Goal: Task Accomplishment & Management: Manage account settings

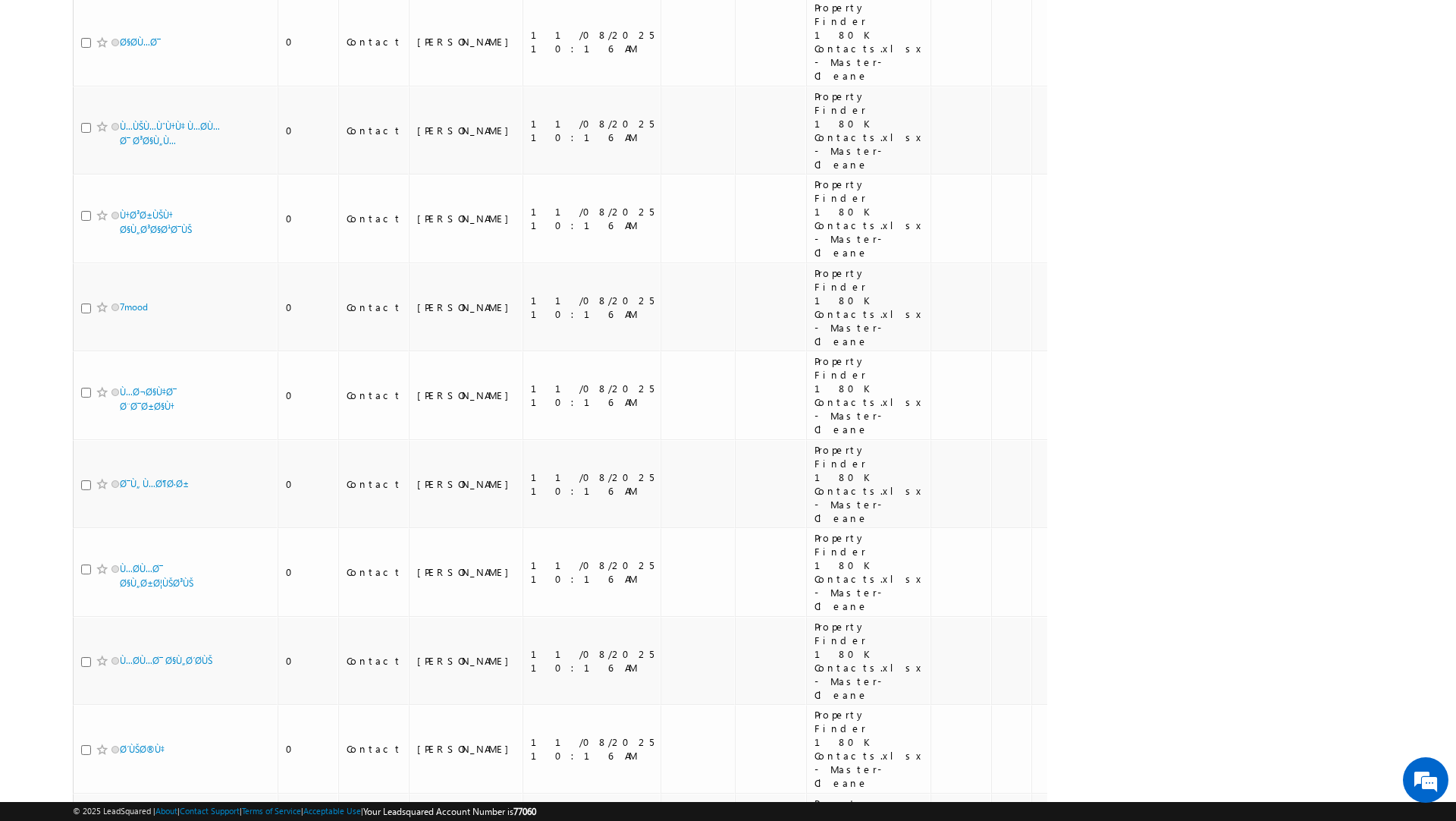
scroll to position [12833, 0]
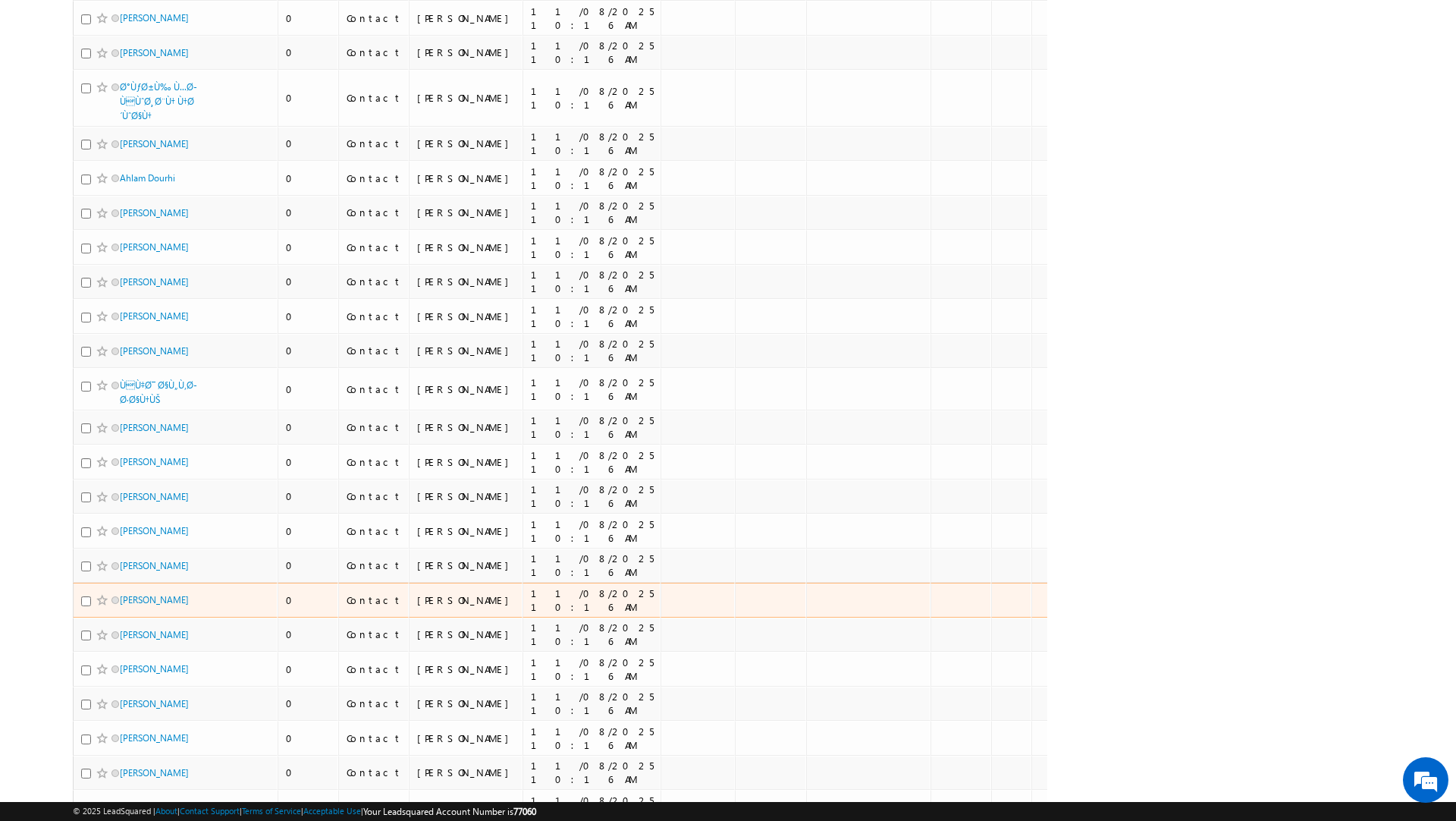
scroll to position [7381, 0]
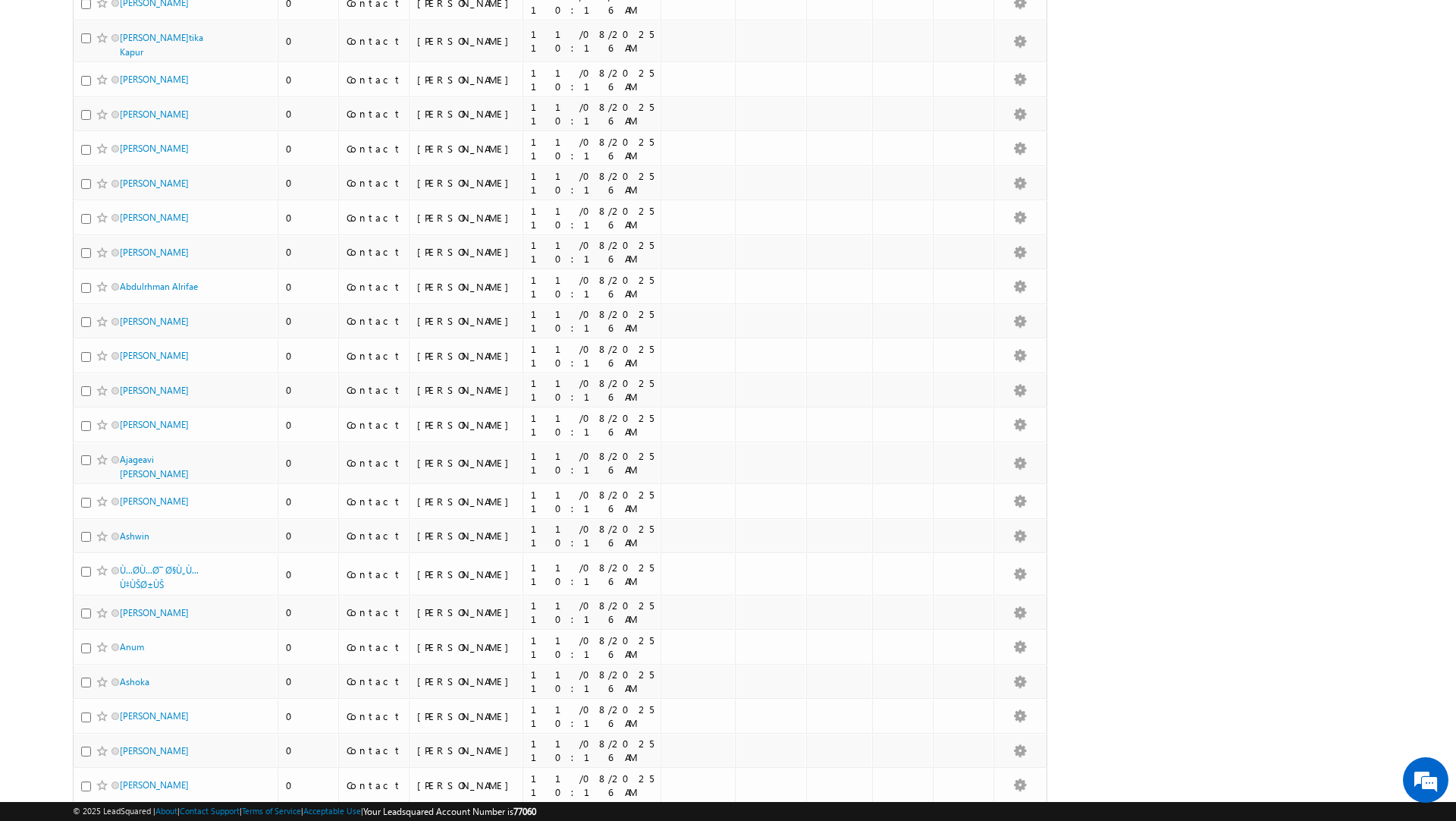
scroll to position [6546, 0]
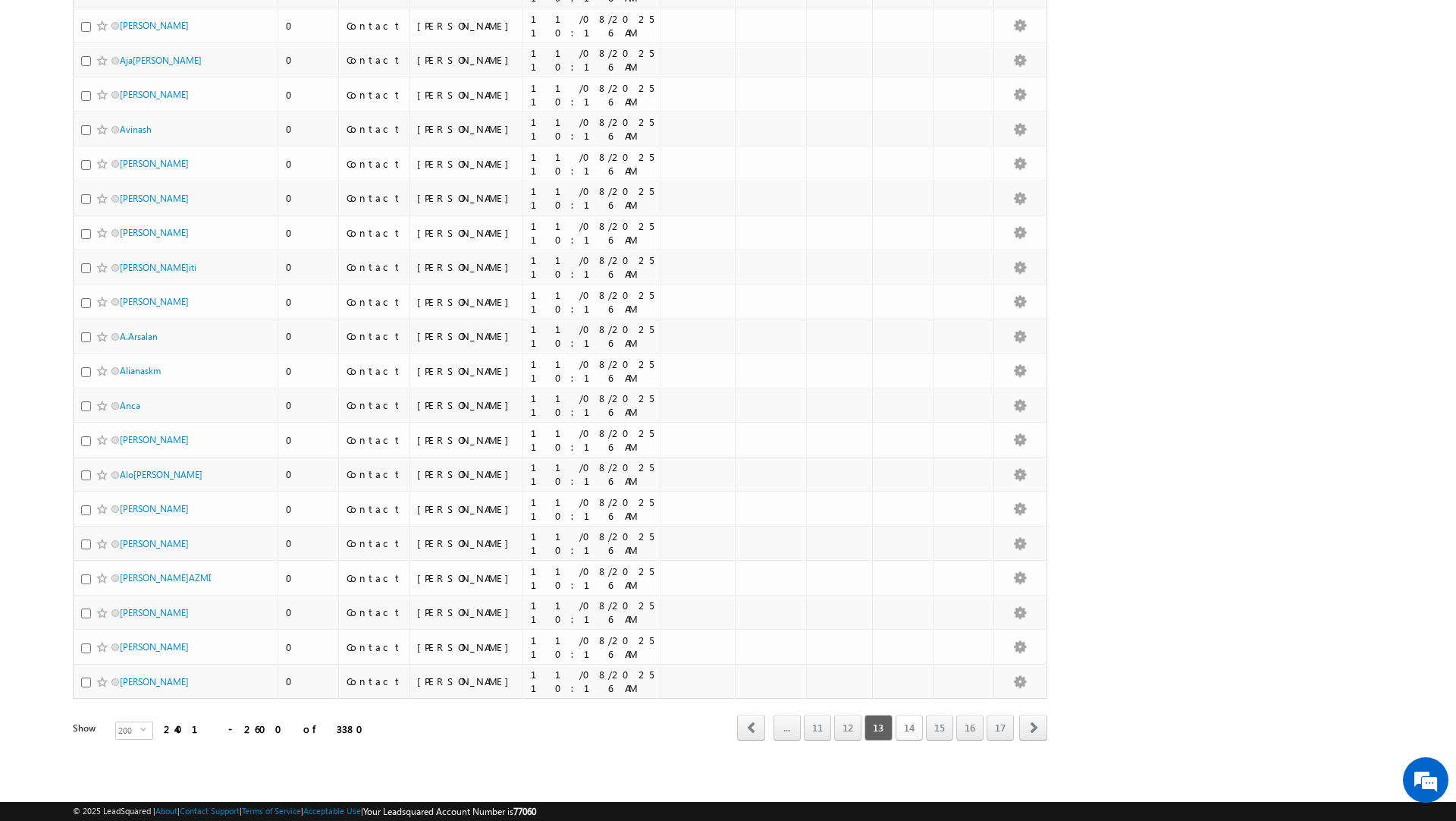
click at [912, 733] on link "14" at bounding box center [909, 727] width 28 height 26
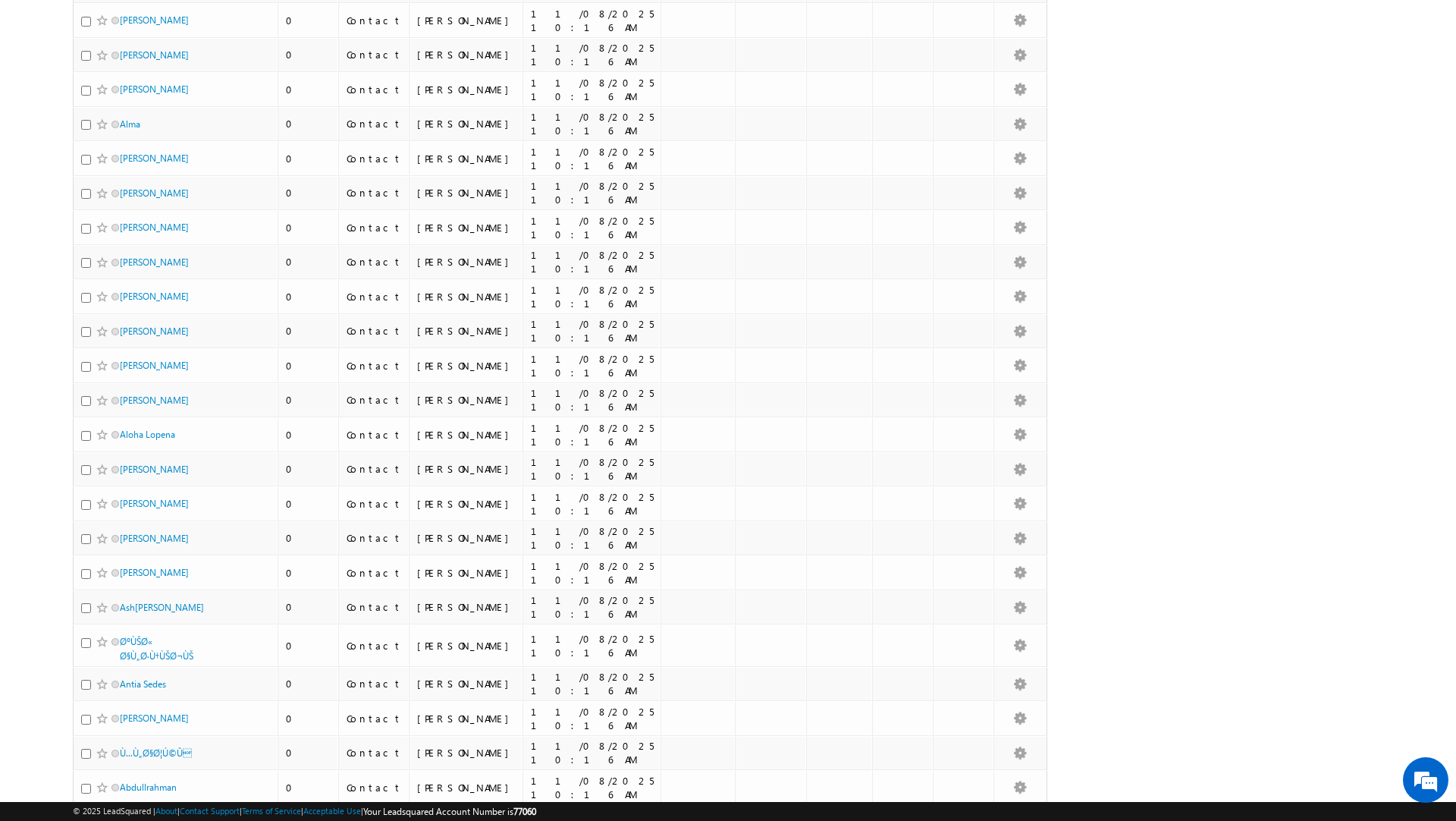
scroll to position [6560, 0]
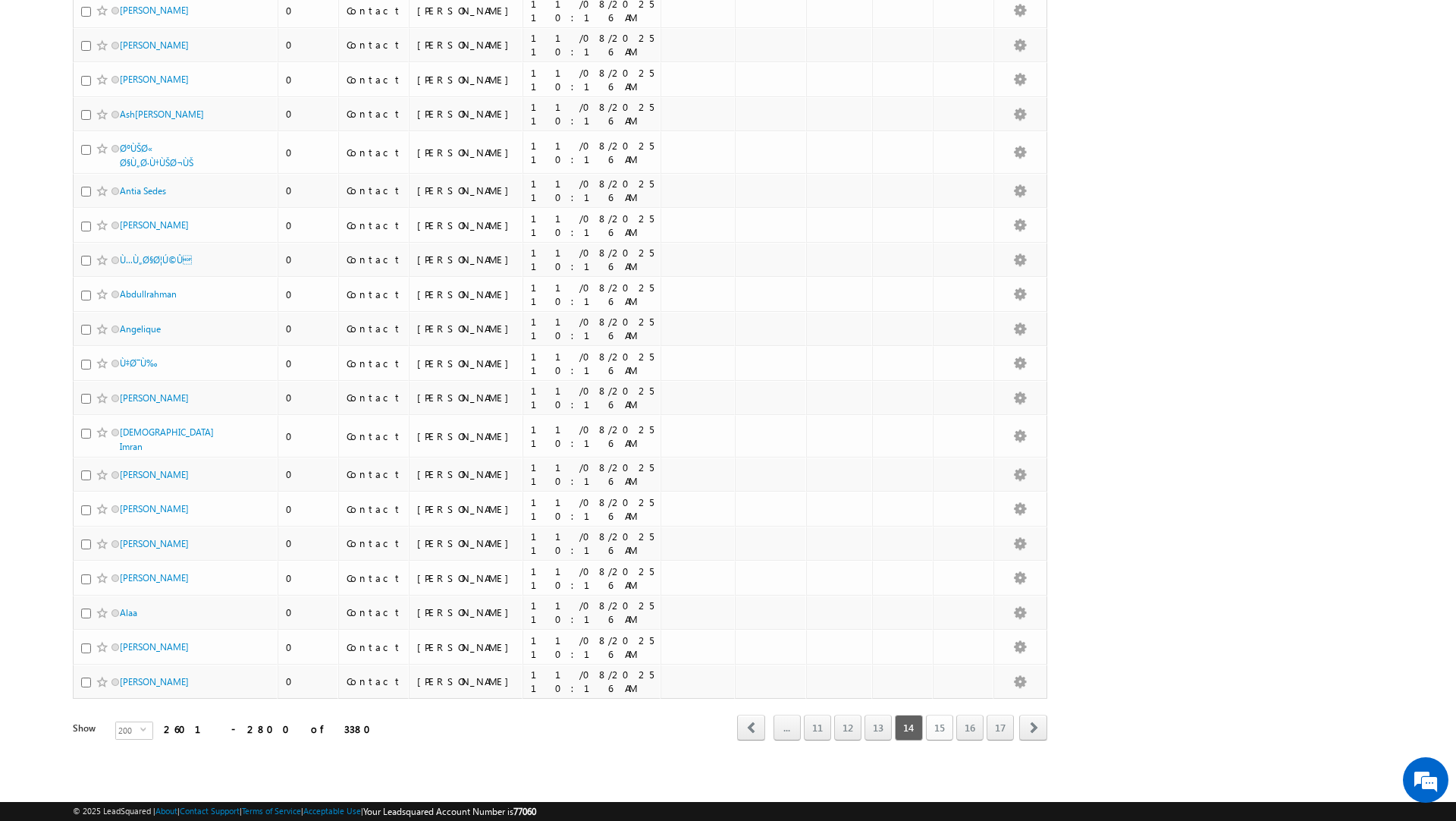
click at [938, 728] on link "15" at bounding box center [939, 727] width 28 height 26
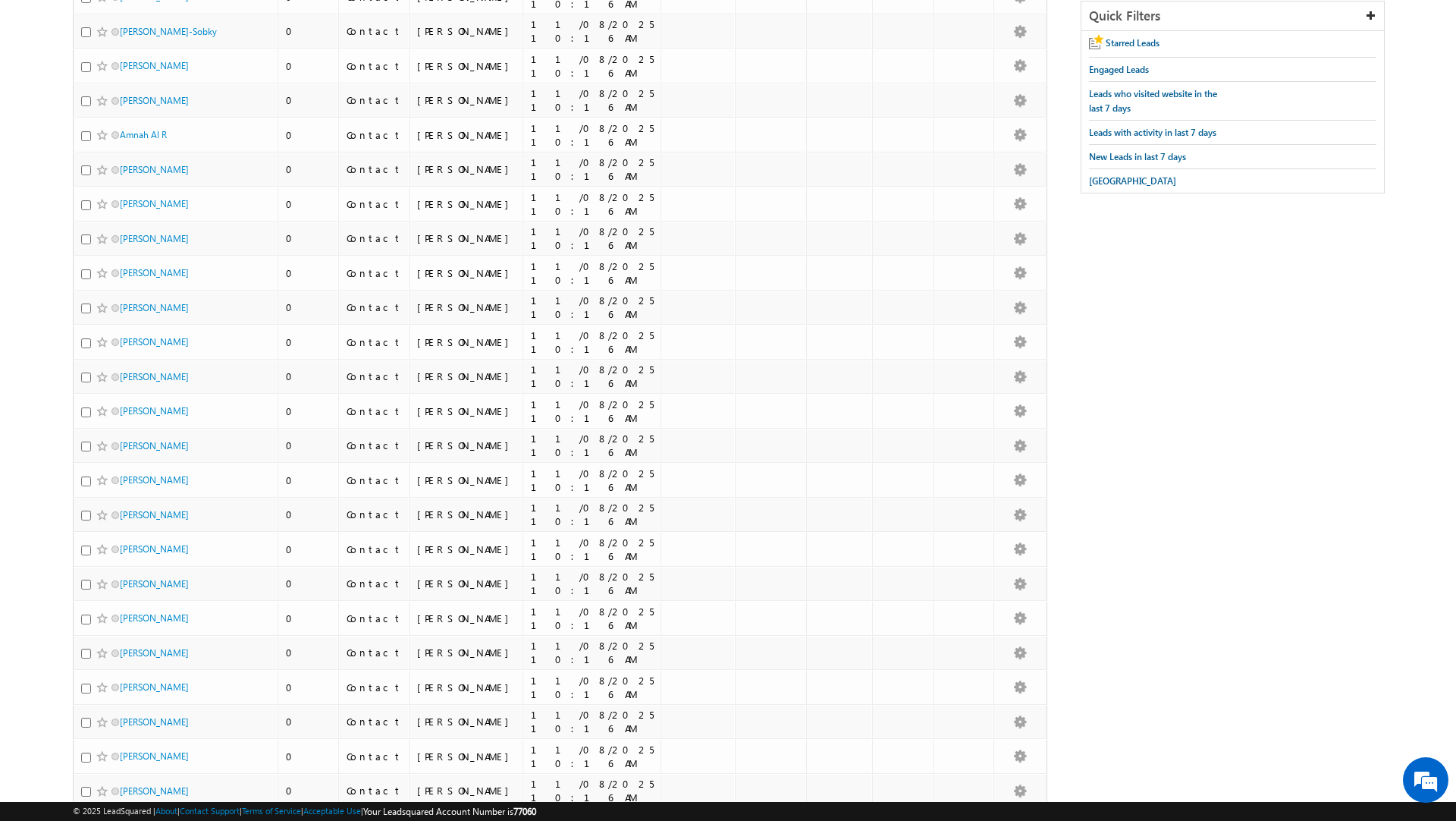
scroll to position [0, 0]
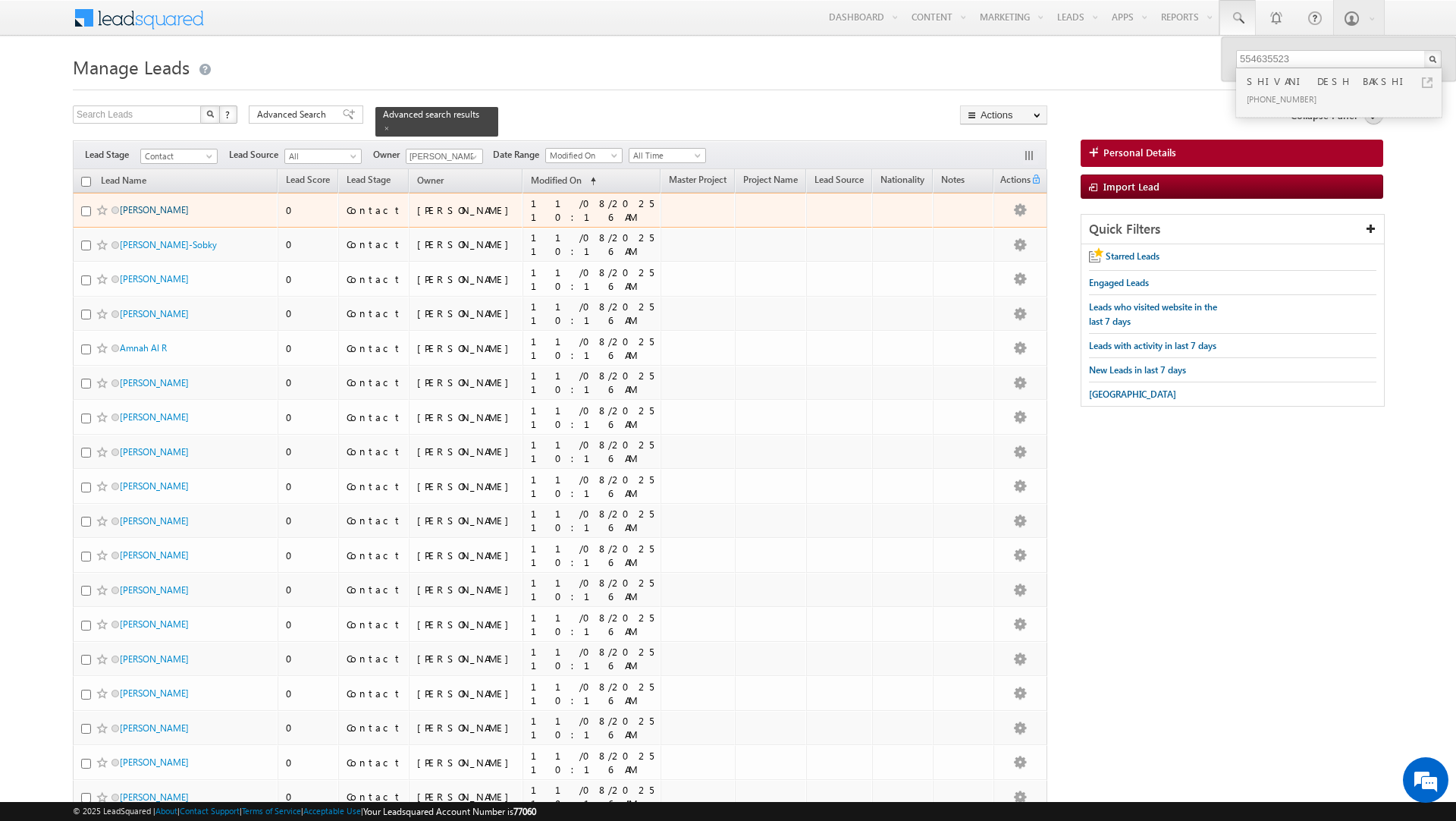
click at [151, 212] on link "[PERSON_NAME]" at bounding box center [154, 209] width 69 height 11
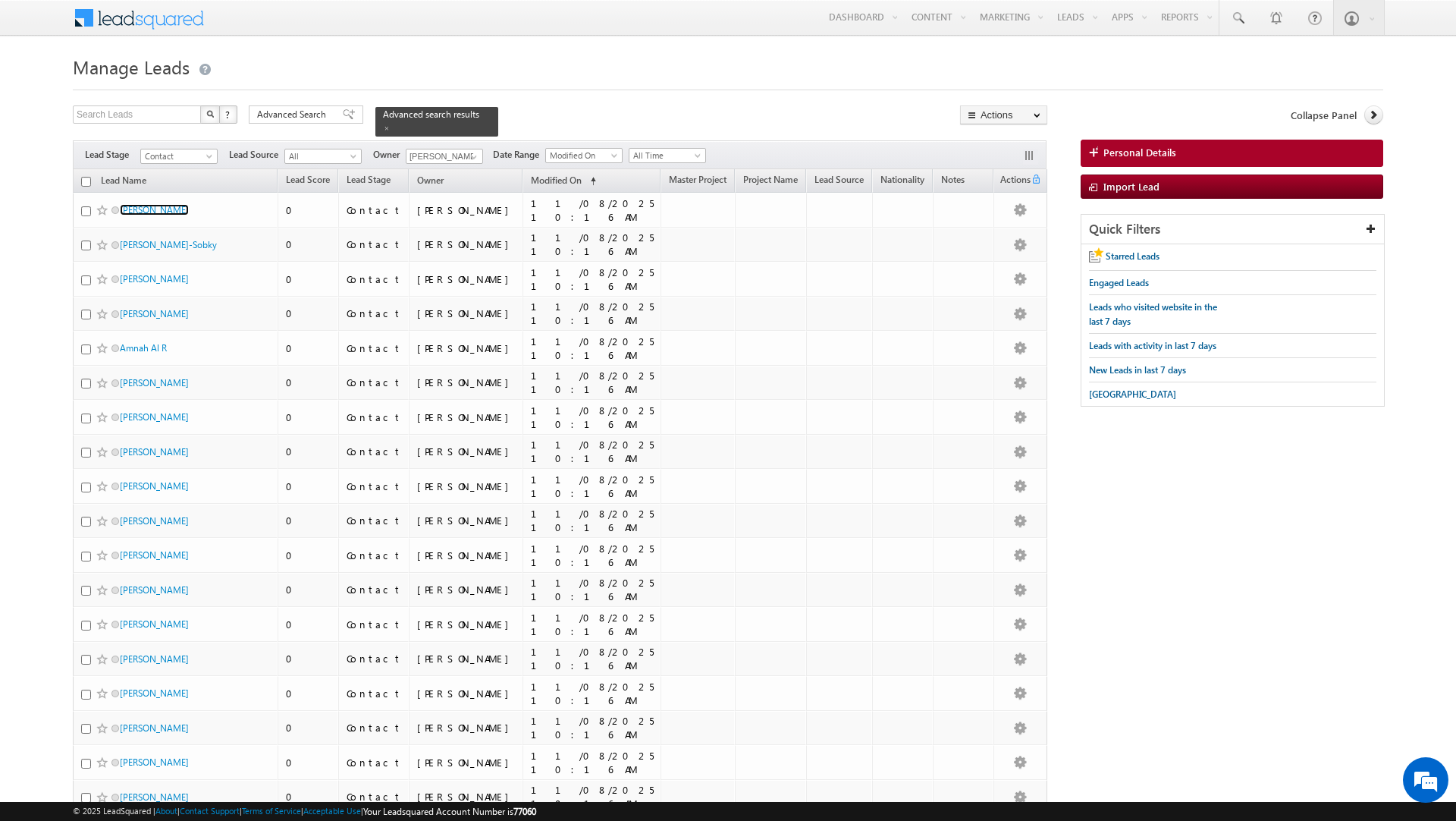
click at [87, 181] on input "checkbox" at bounding box center [85, 182] width 10 height 10
checkbox input "true"
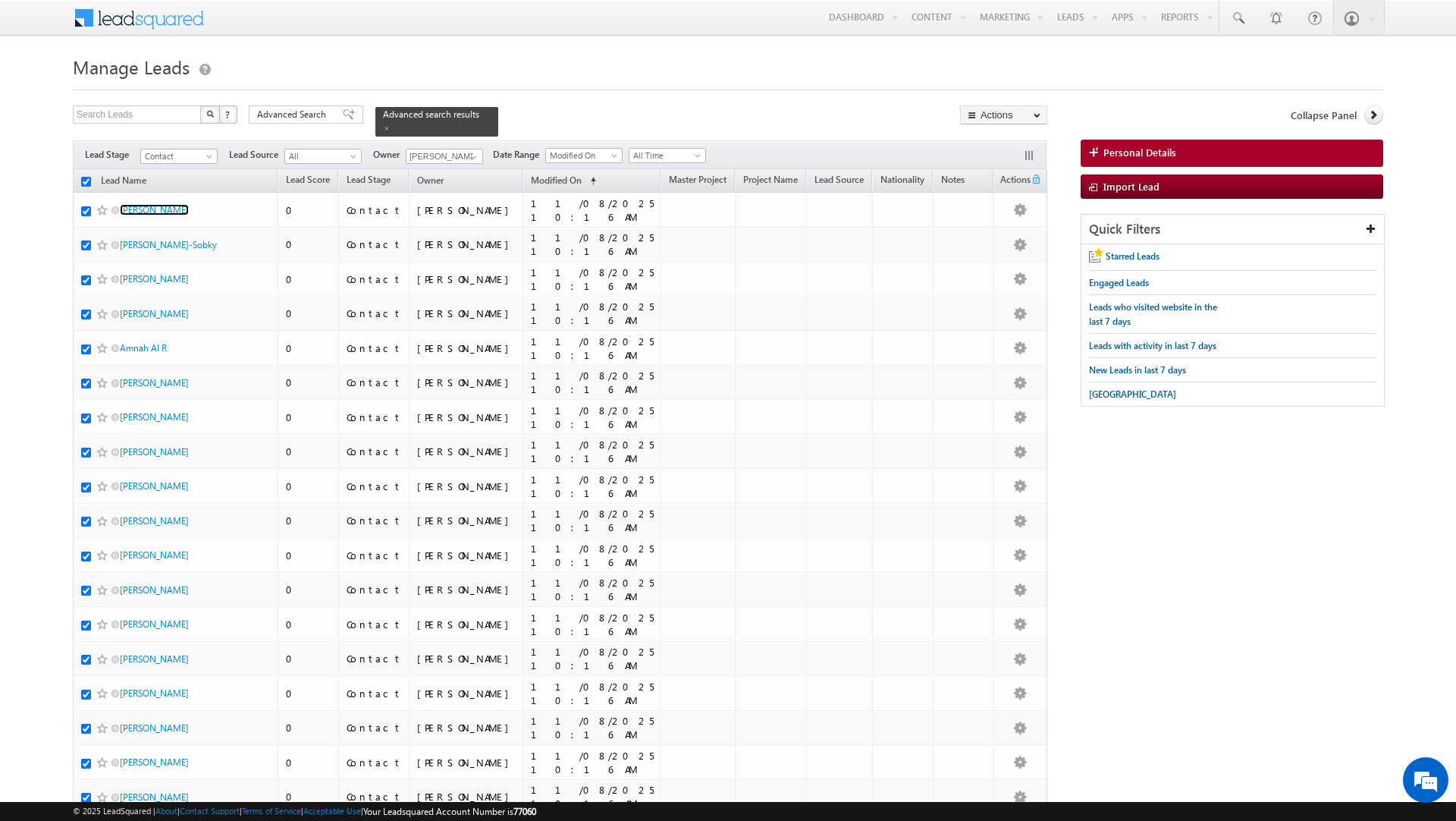
checkbox input "true"
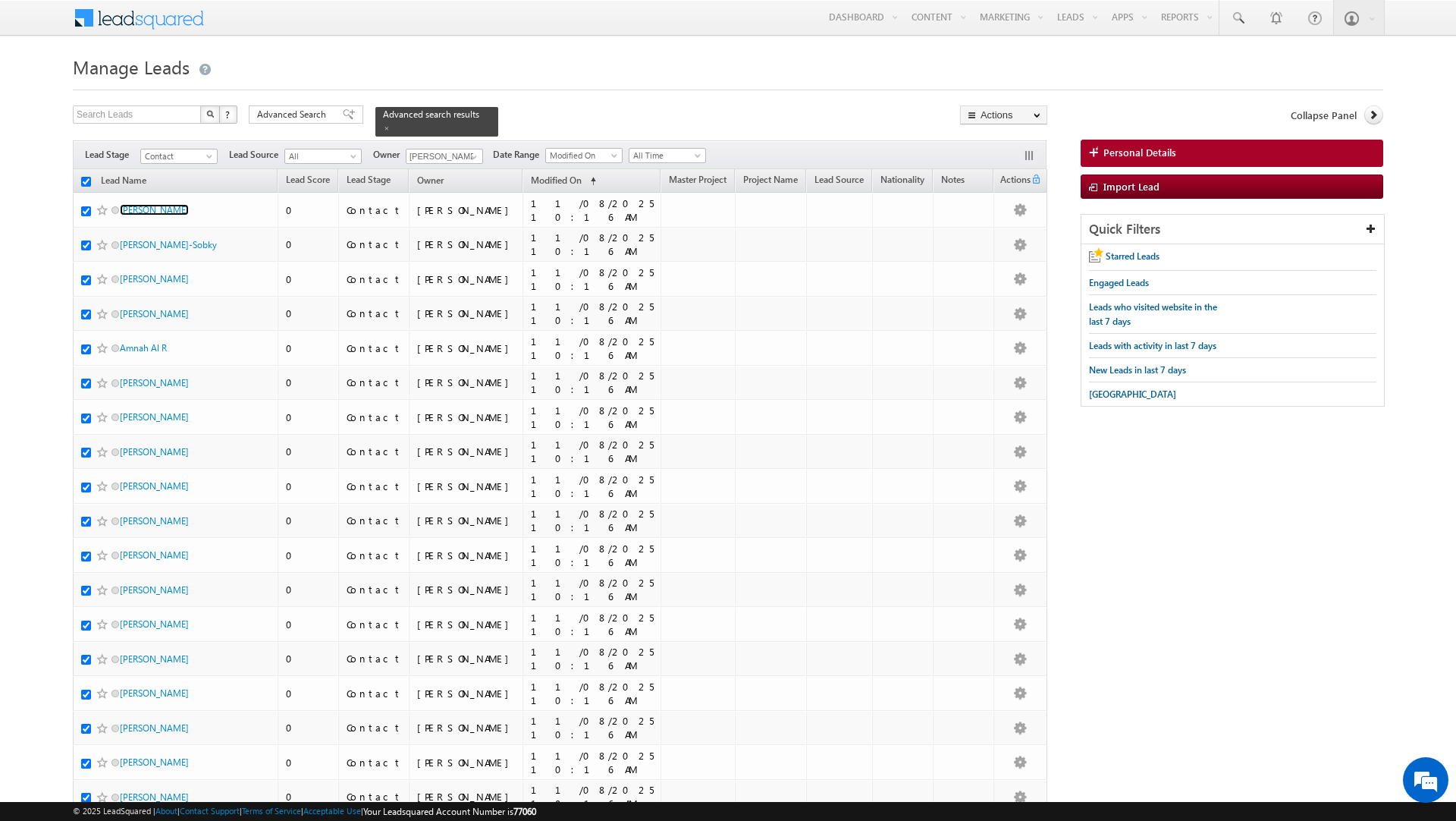
checkbox input "true"
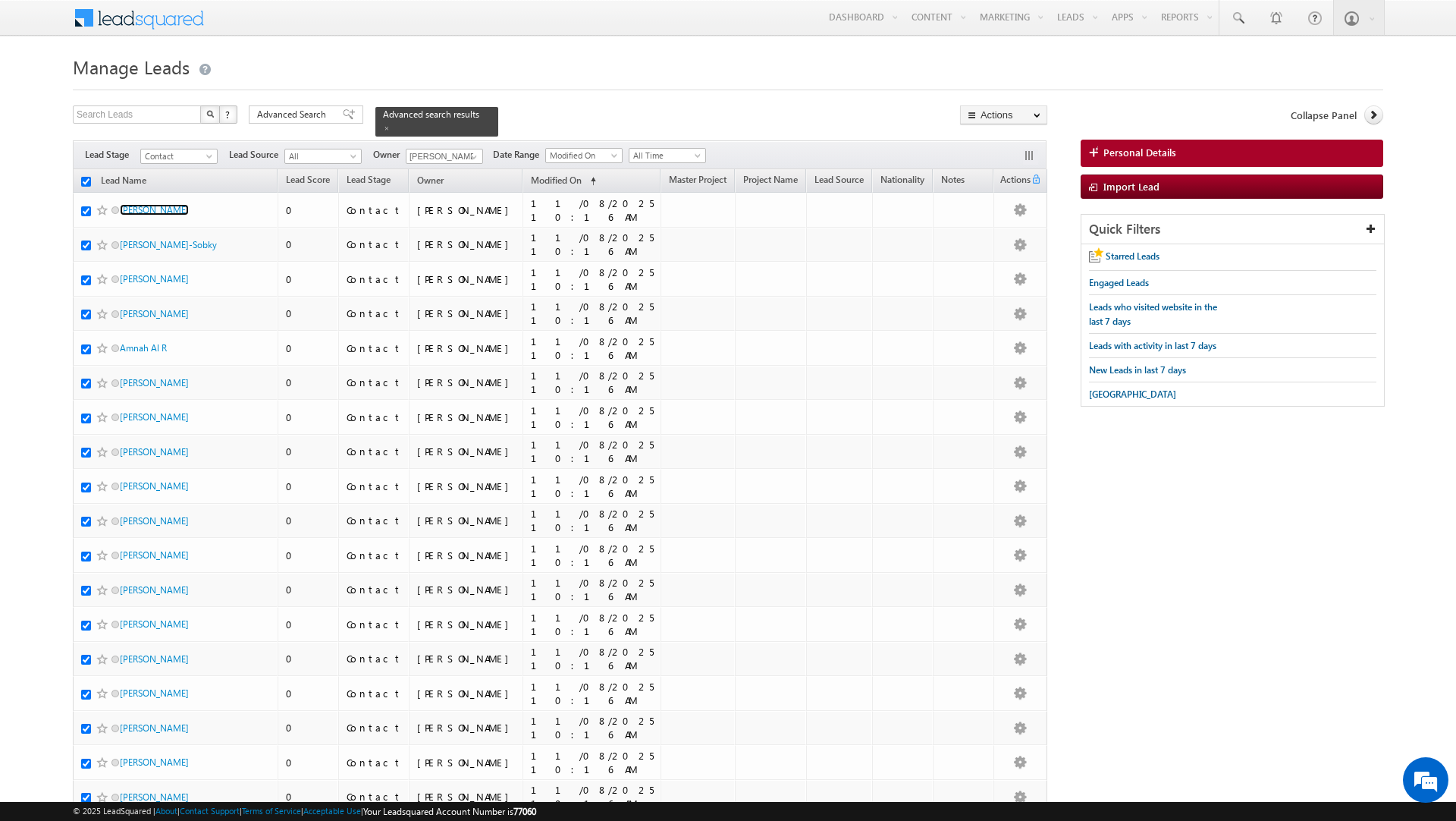
checkbox input "true"
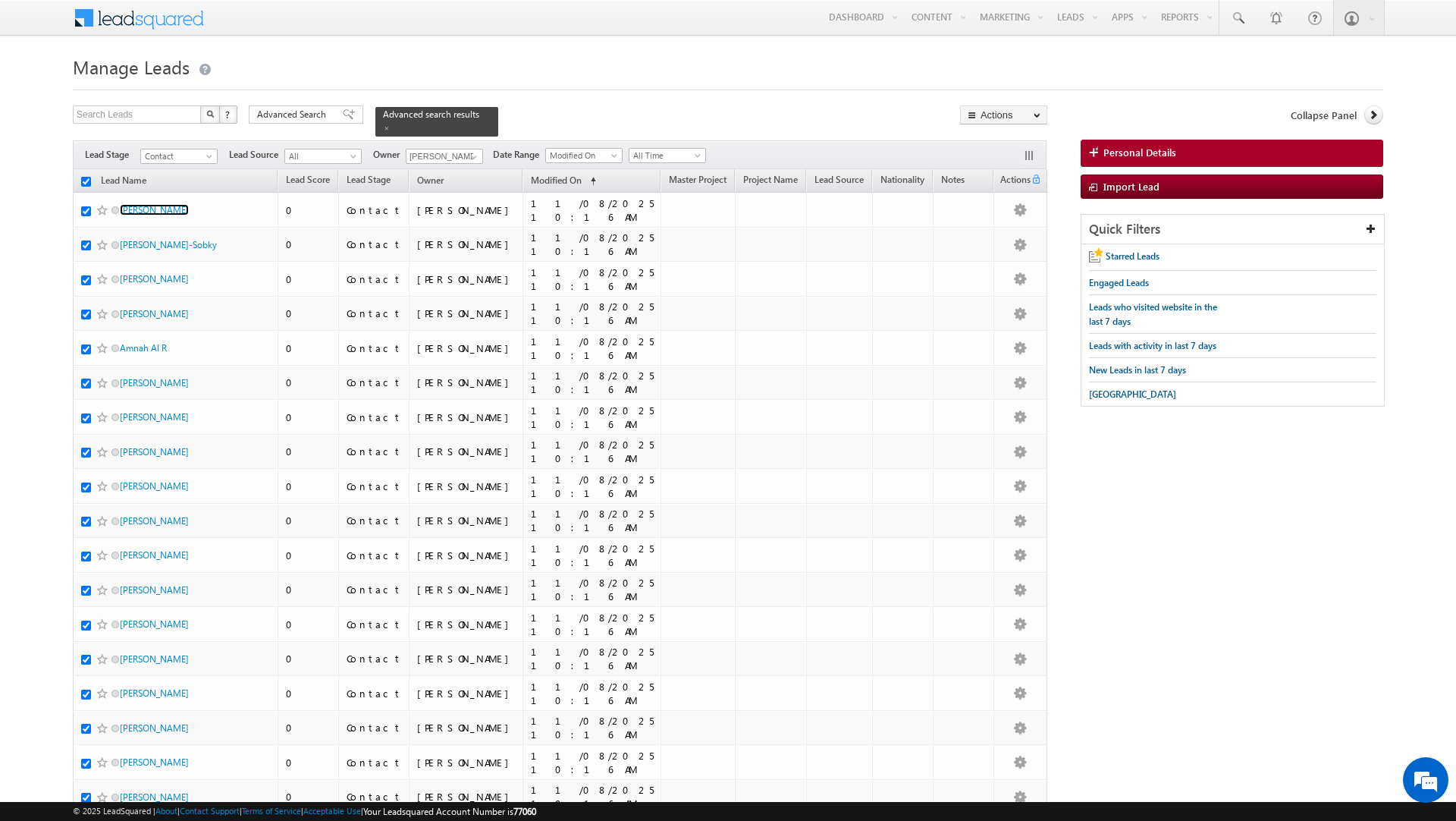
checkbox input "true"
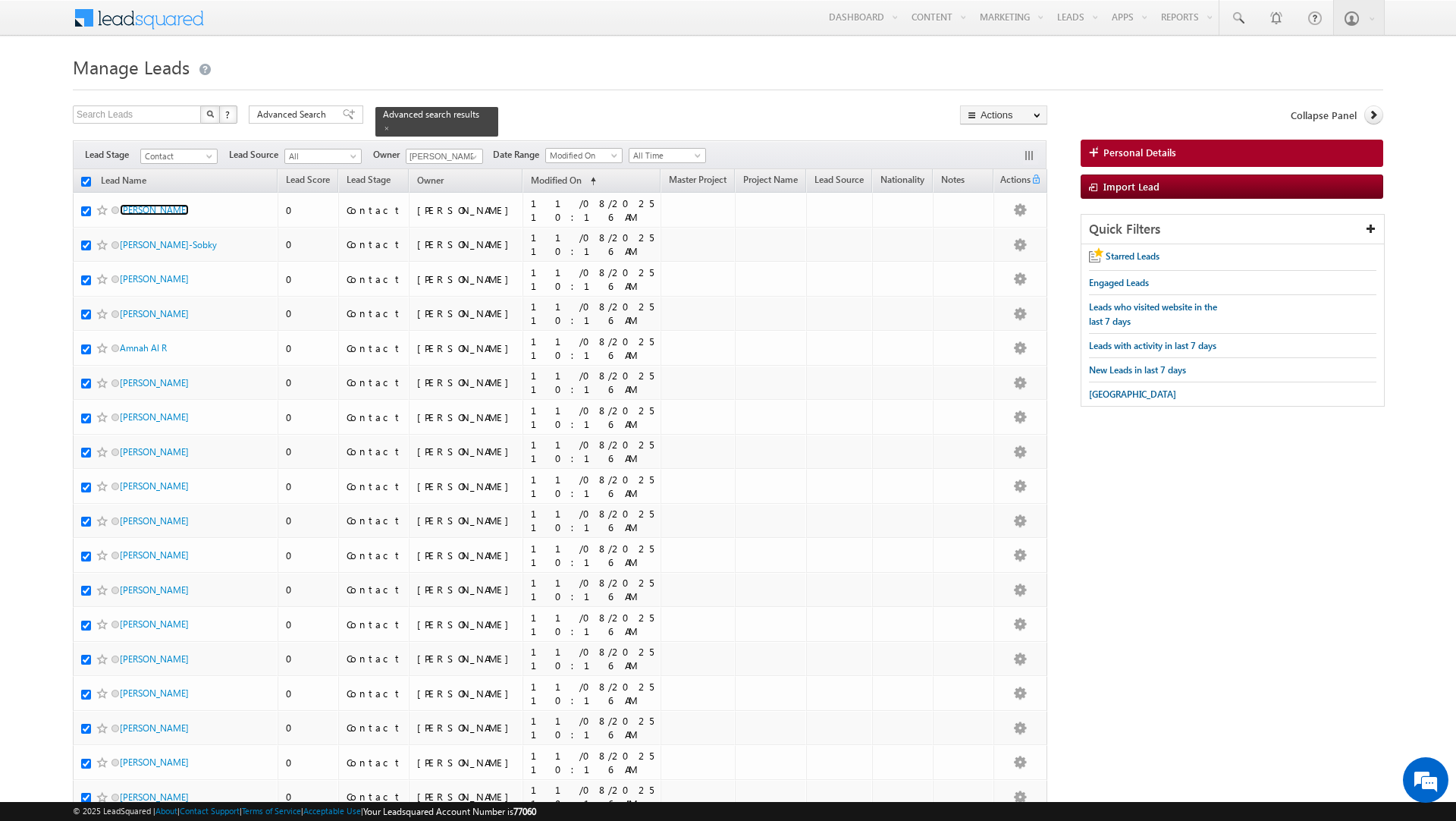
checkbox input "true"
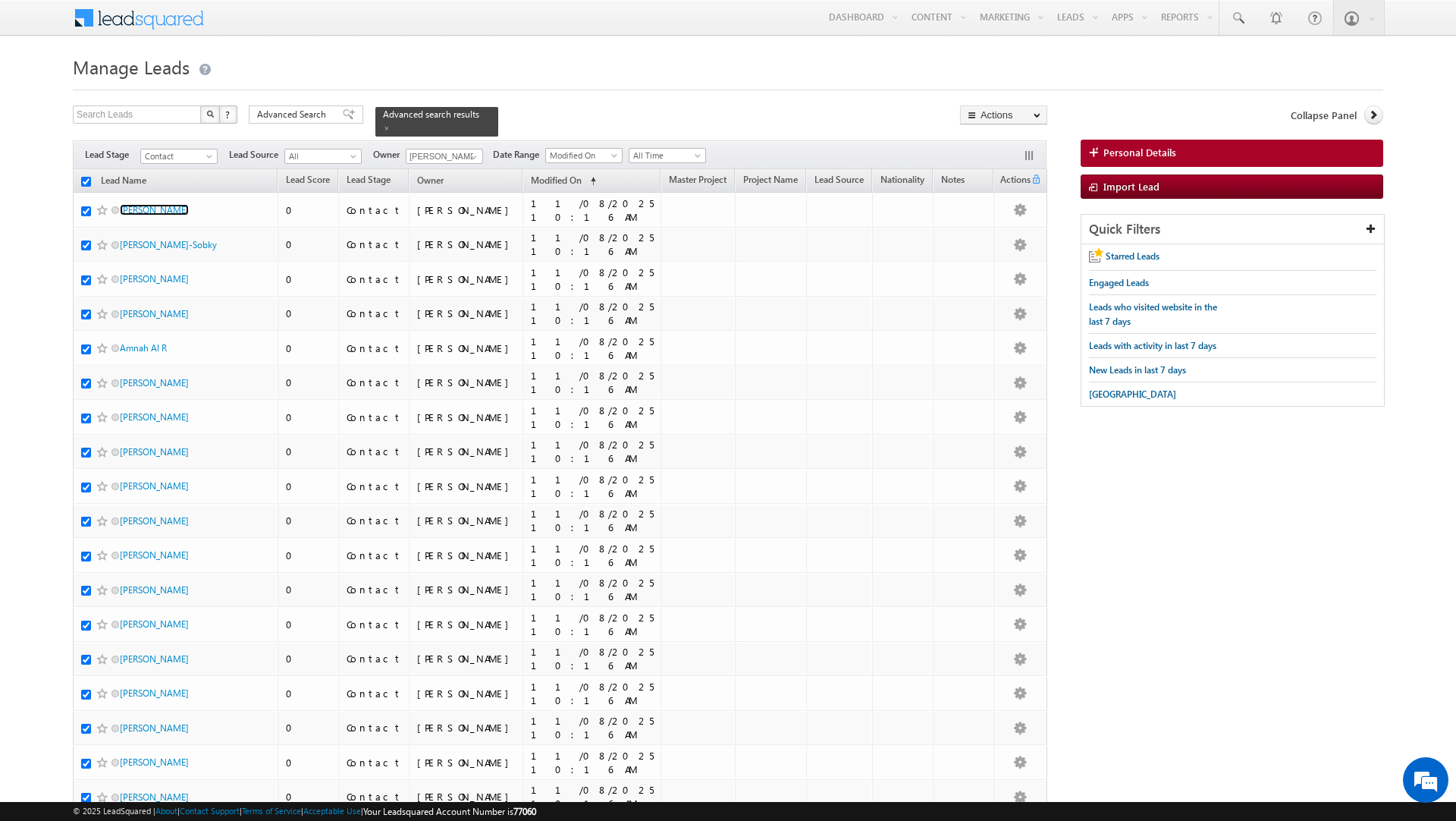
checkbox input "true"
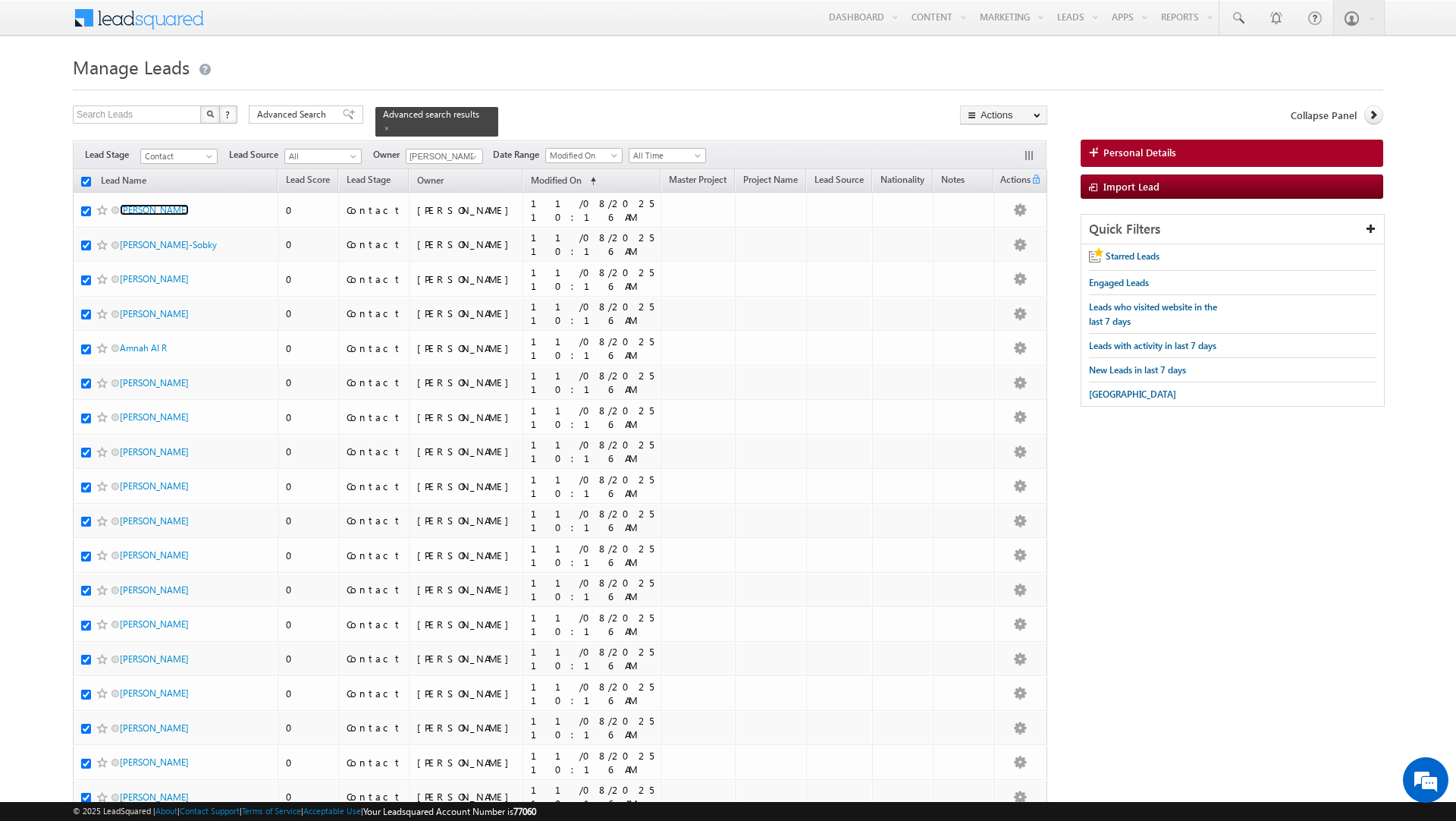
checkbox input "true"
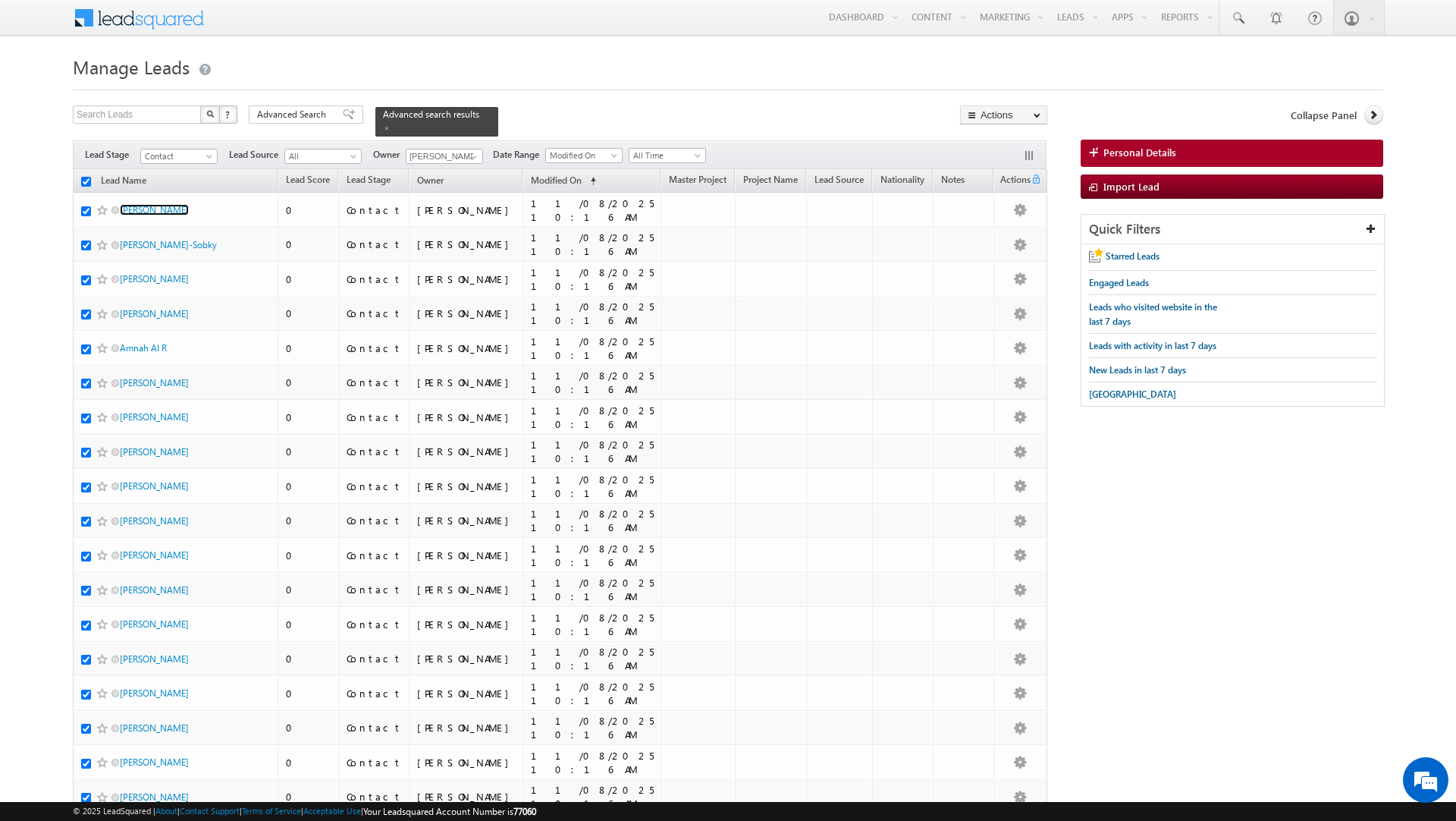
checkbox input "true"
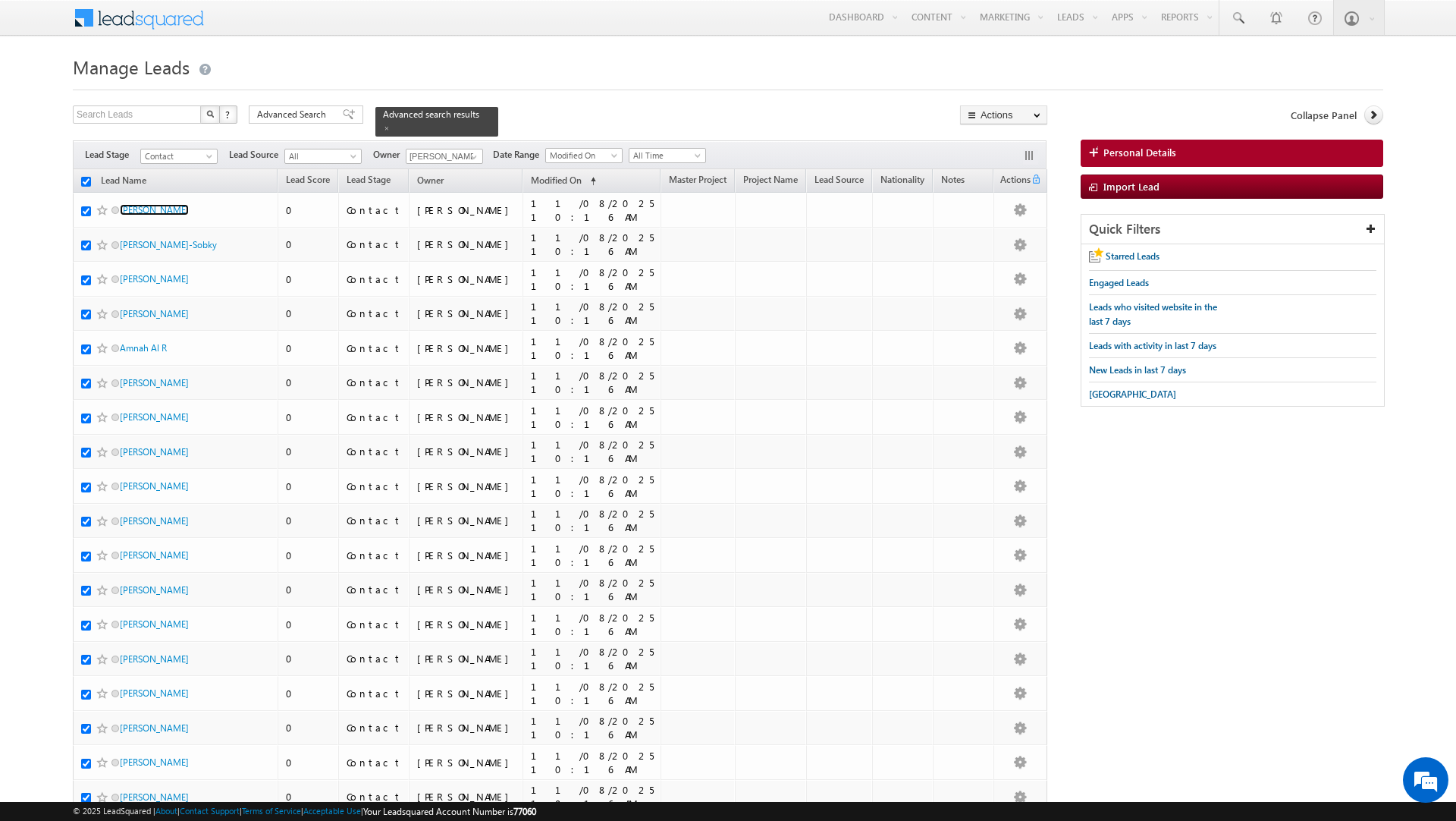
checkbox input "true"
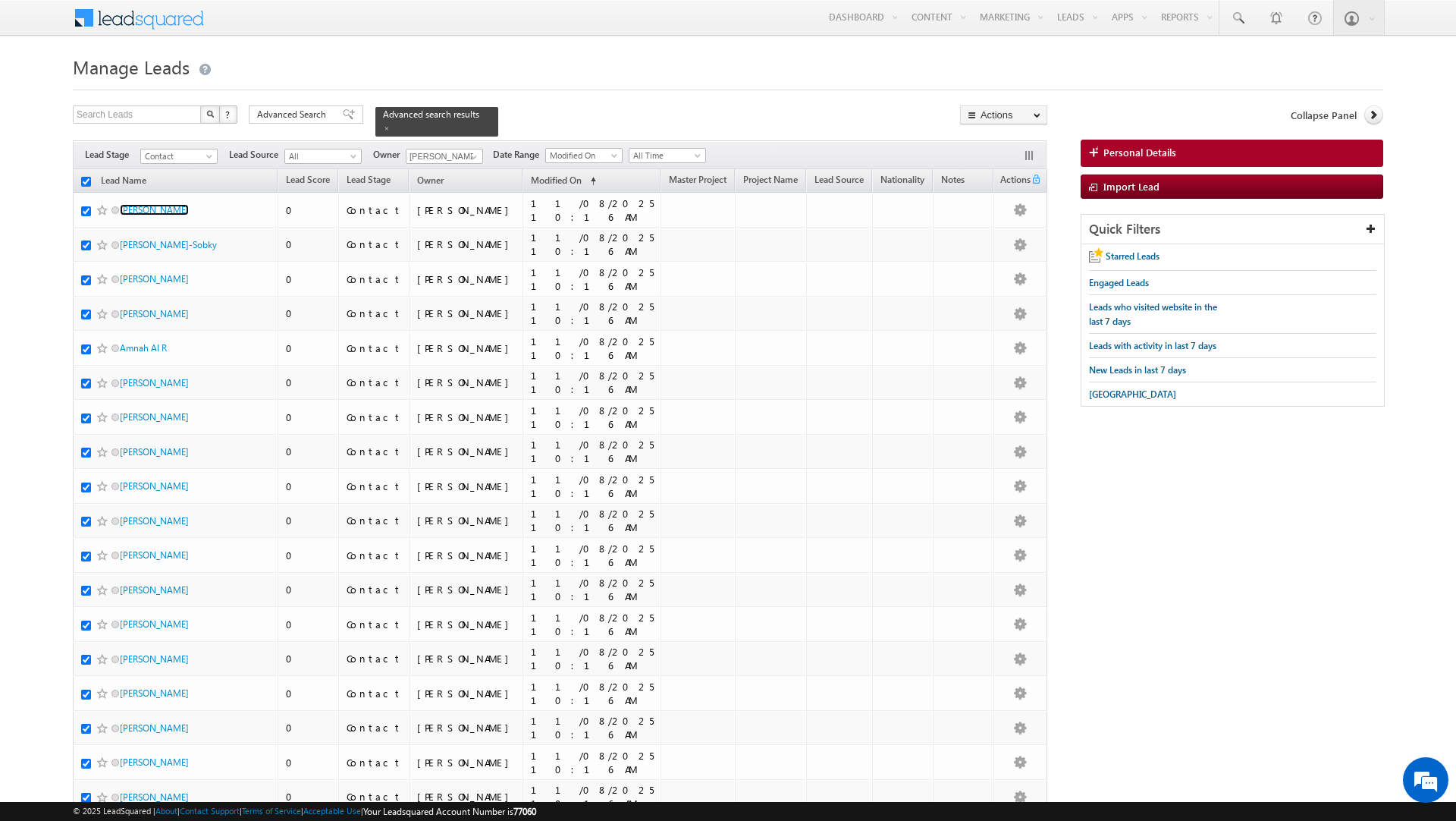
checkbox input "true"
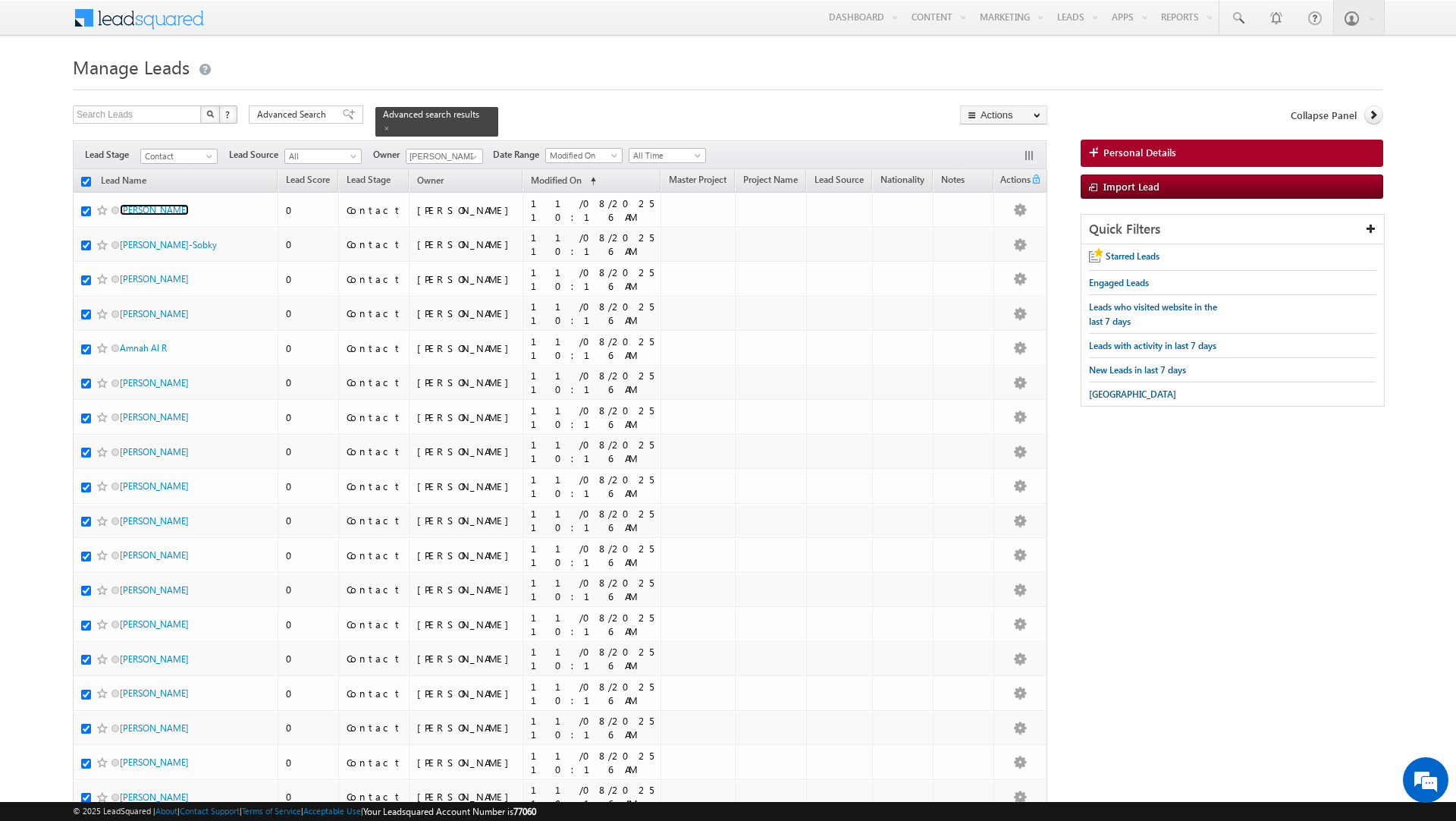
checkbox input "true"
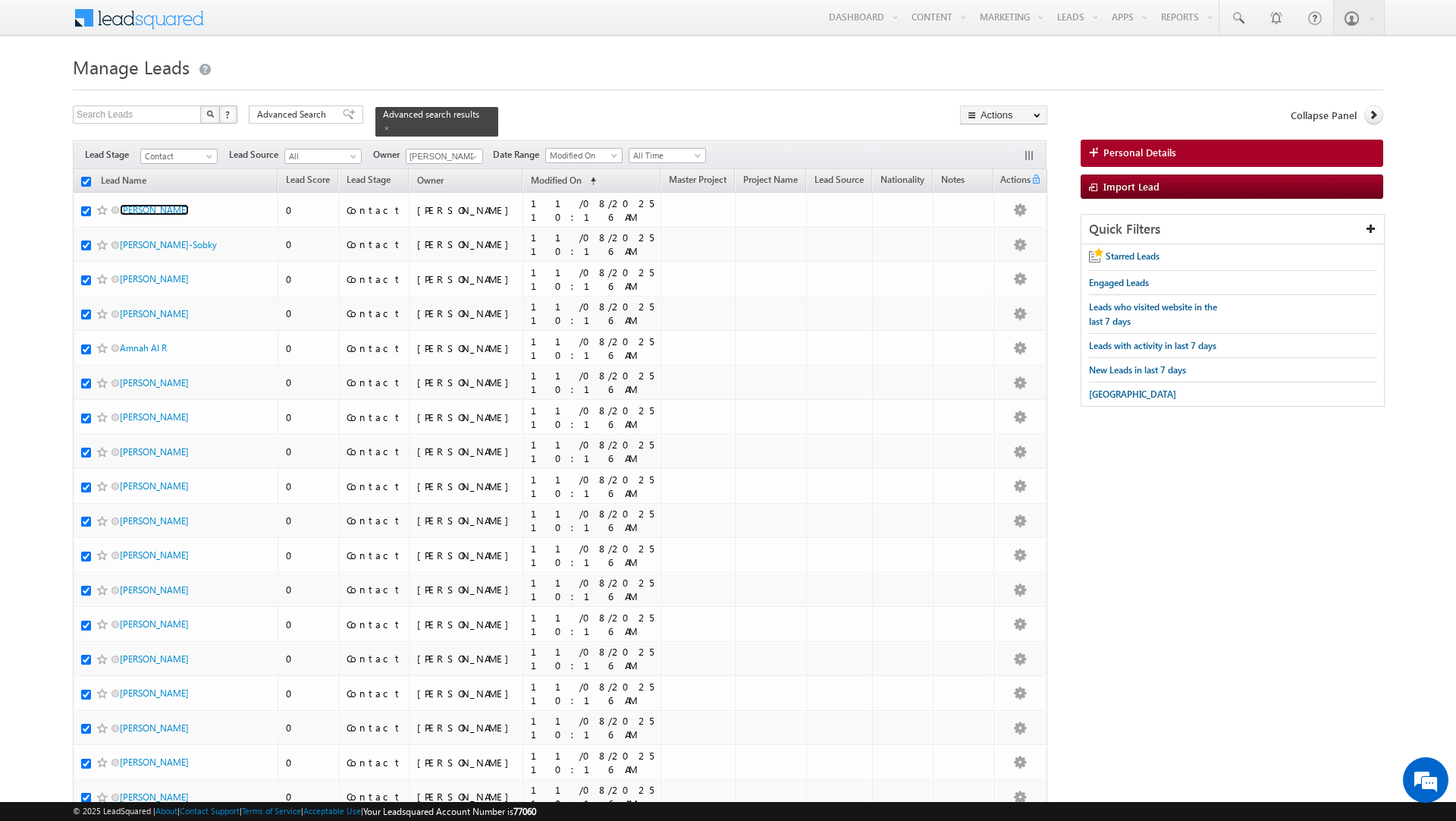
checkbox input "true"
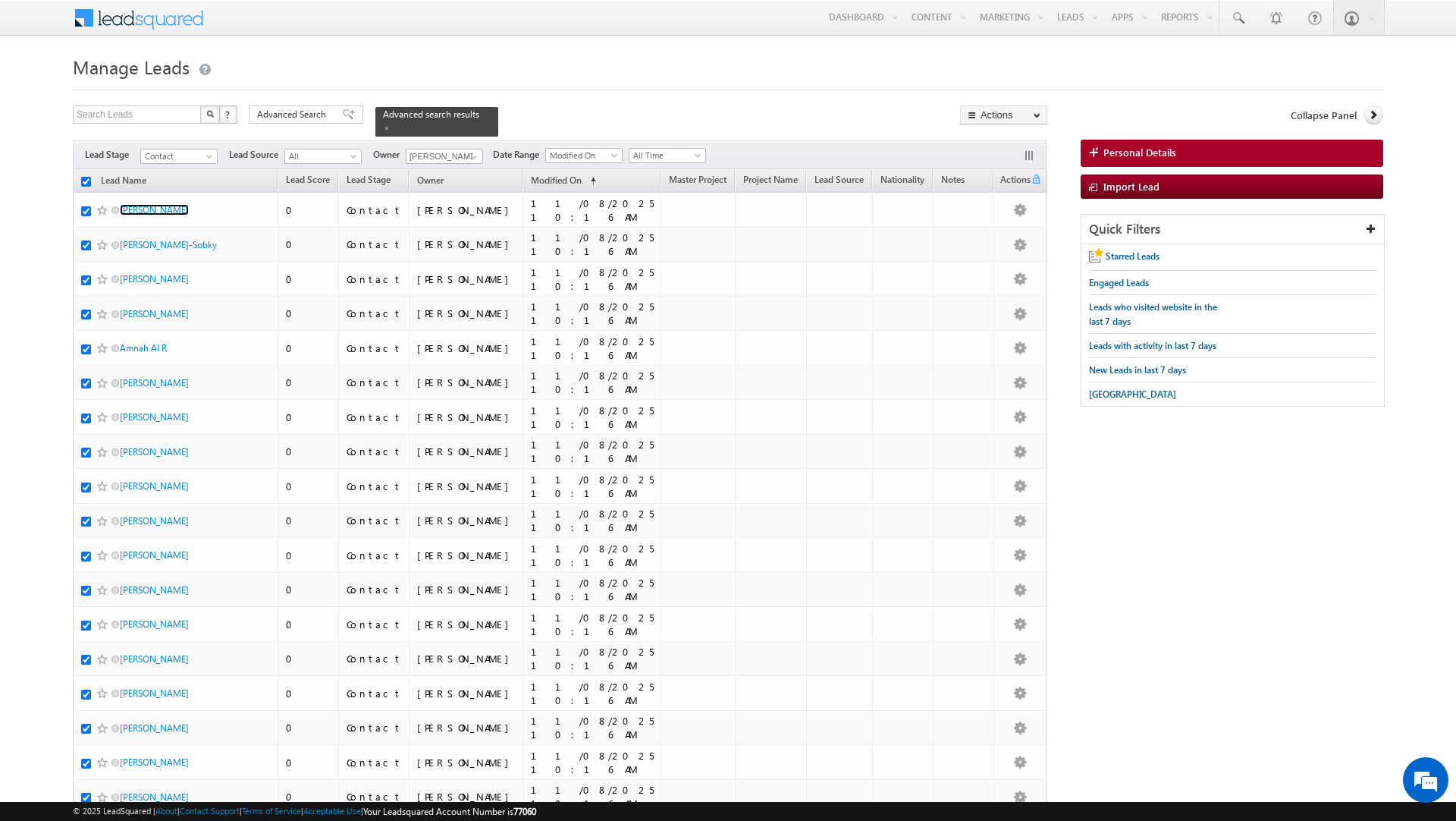
checkbox input "true"
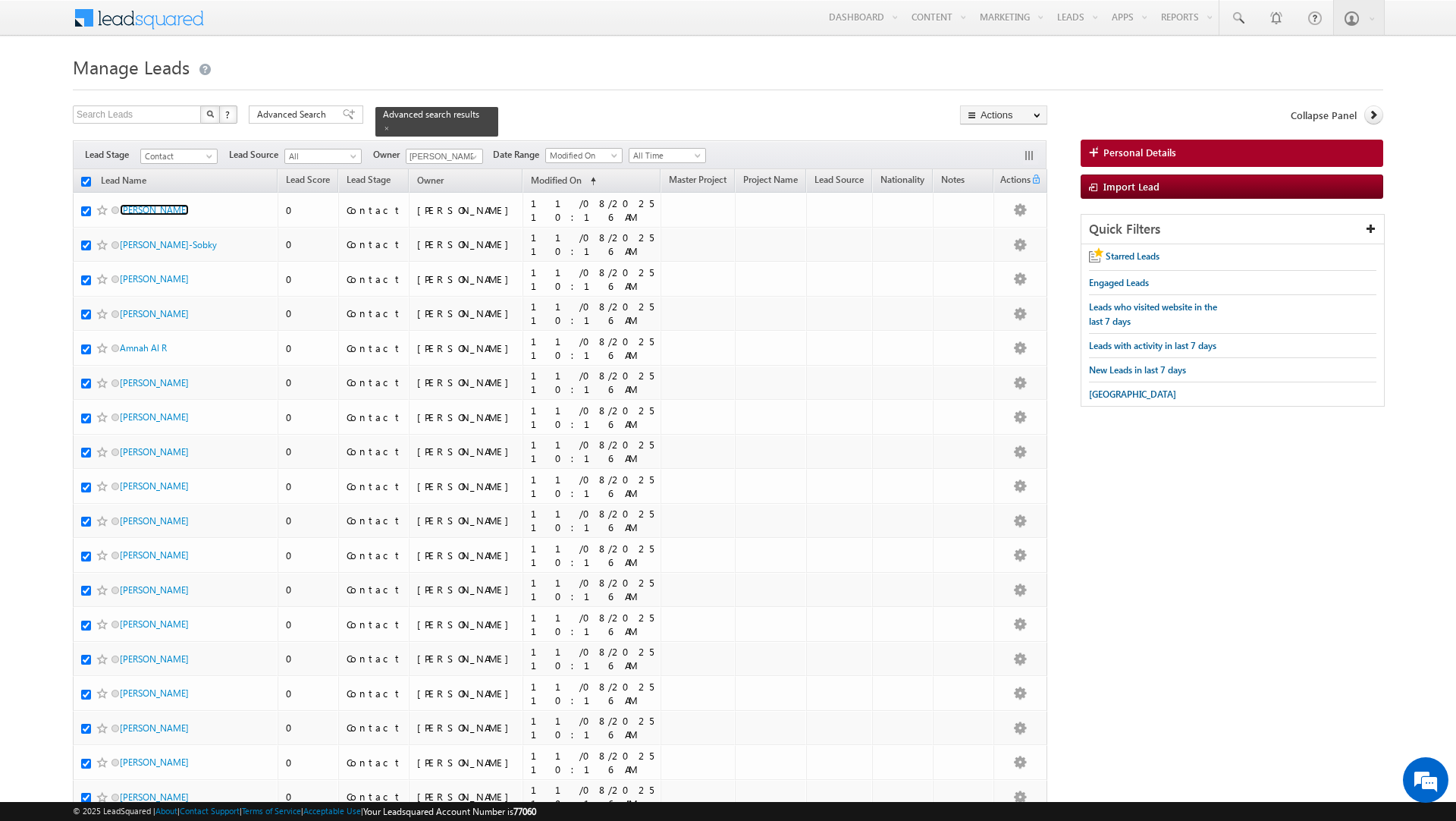
checkbox input "true"
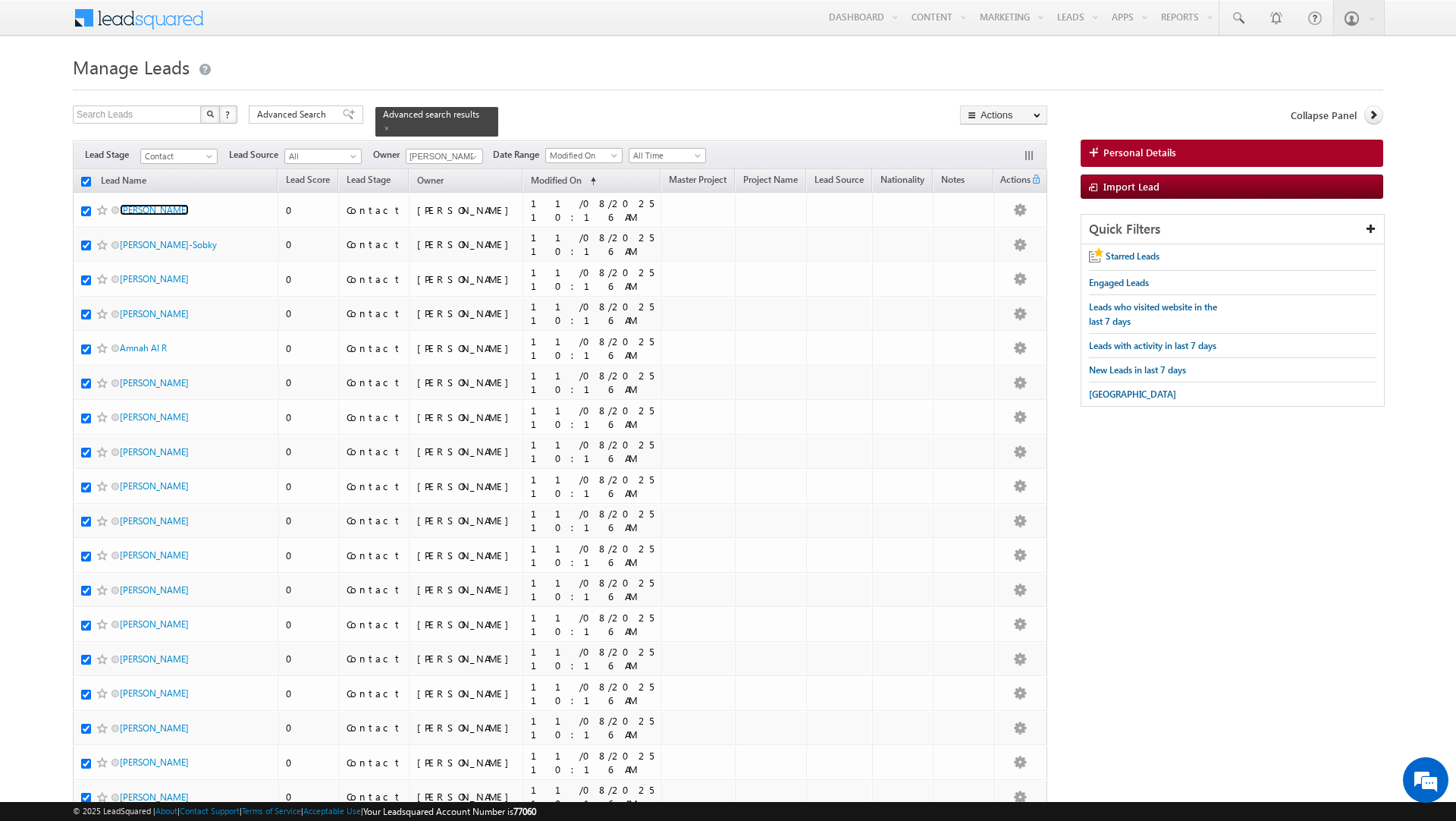
checkbox input "true"
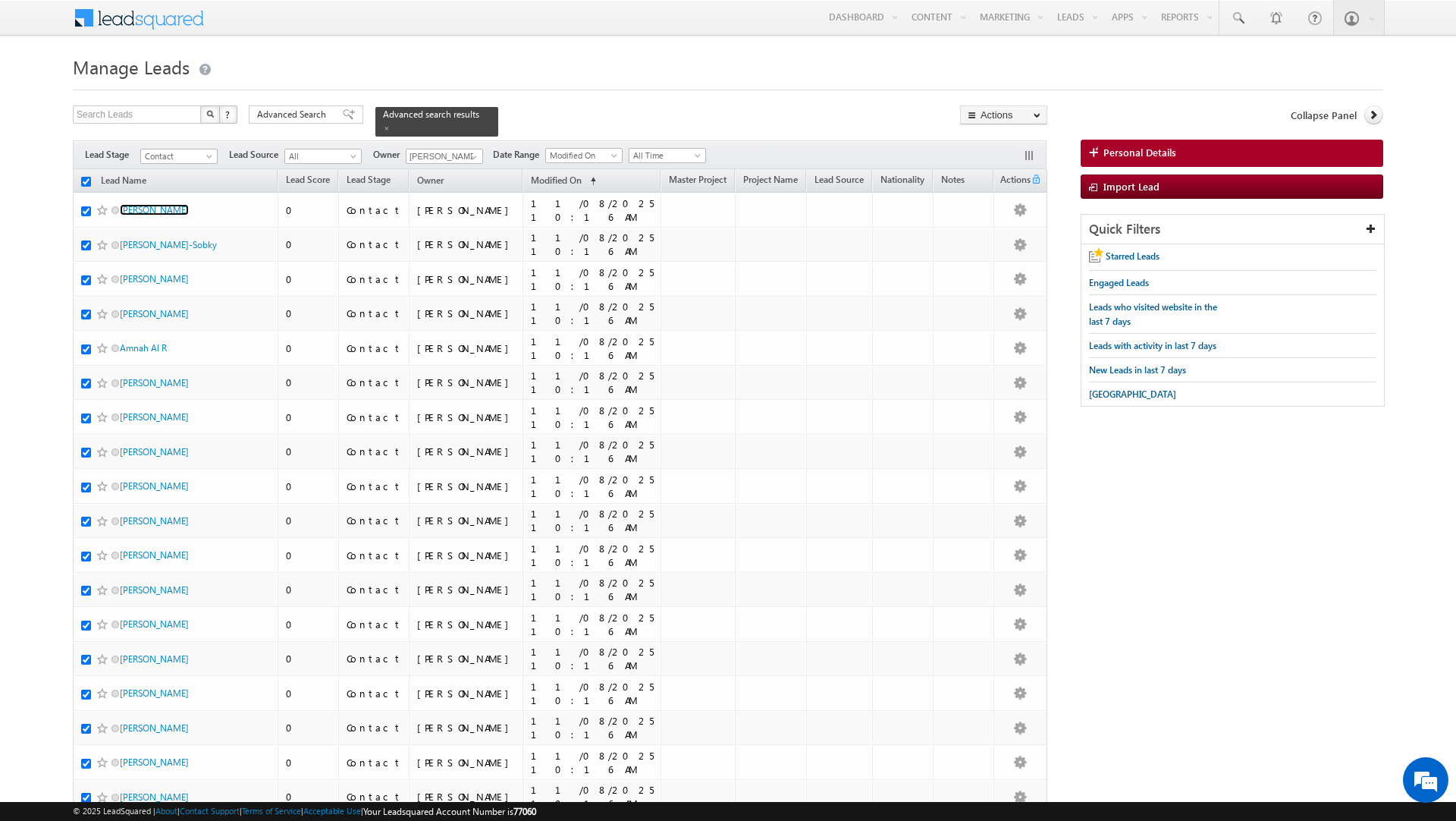
checkbox input "true"
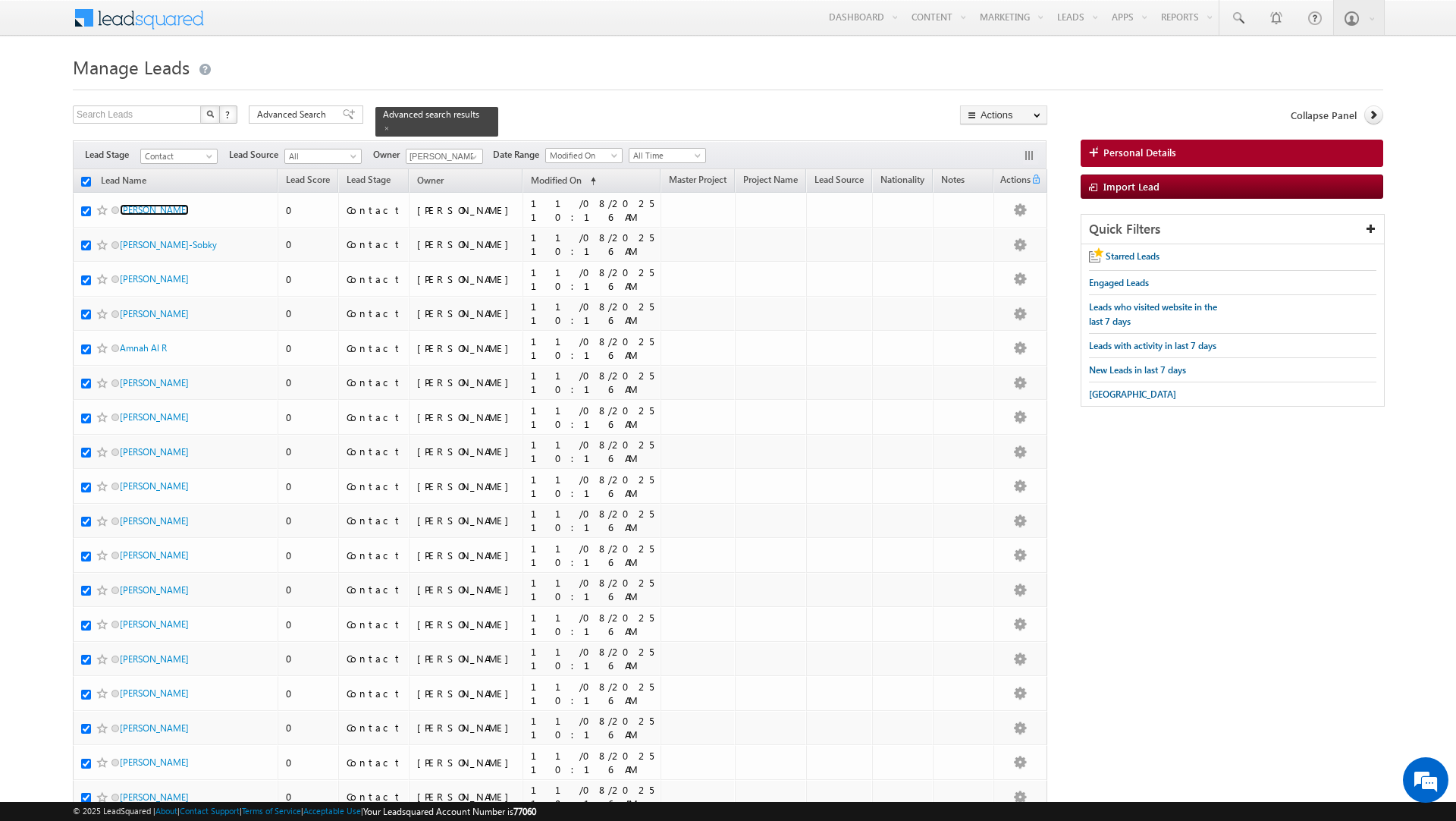
checkbox input "true"
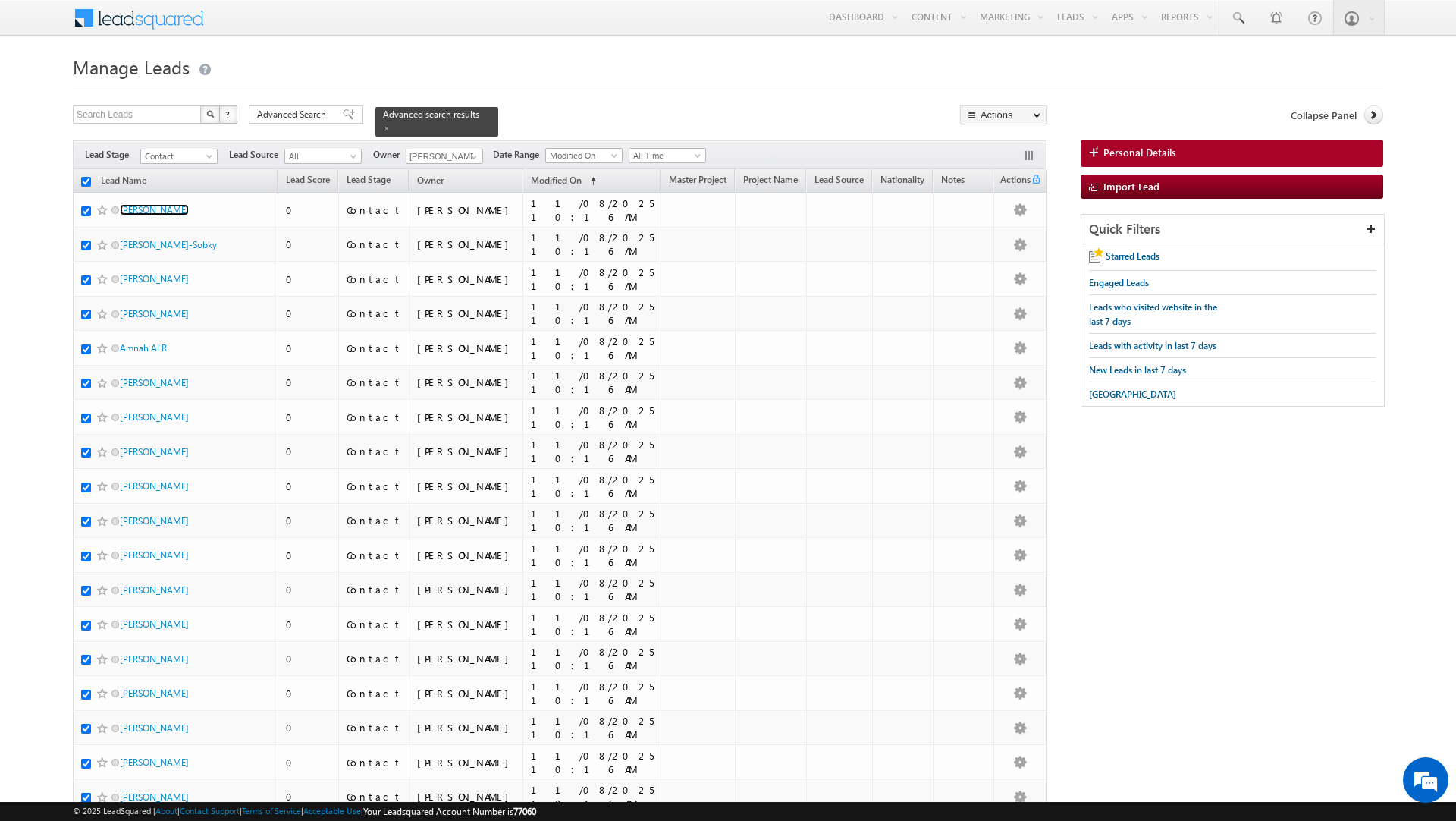
checkbox input "true"
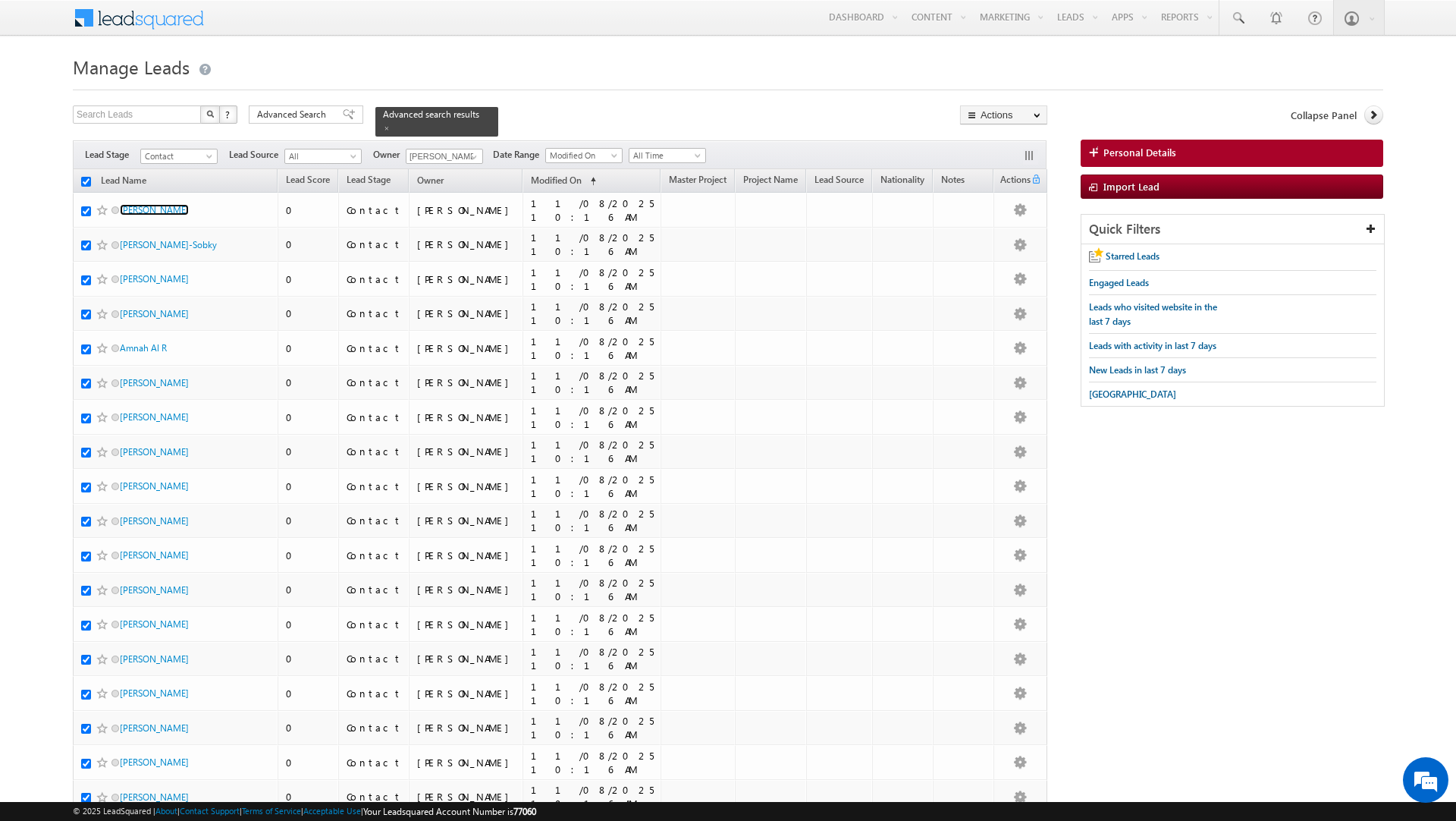
checkbox input "true"
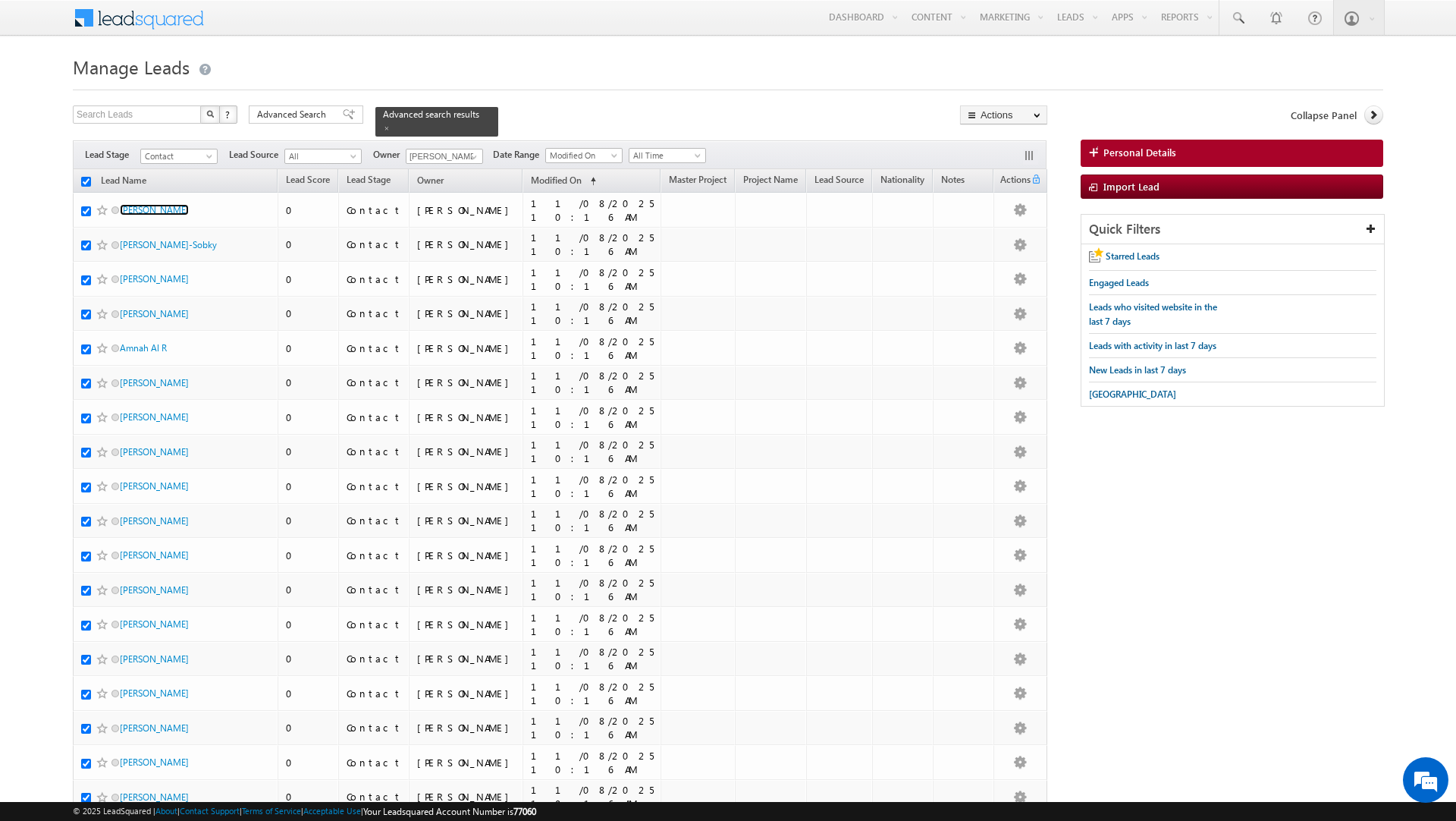
checkbox input "true"
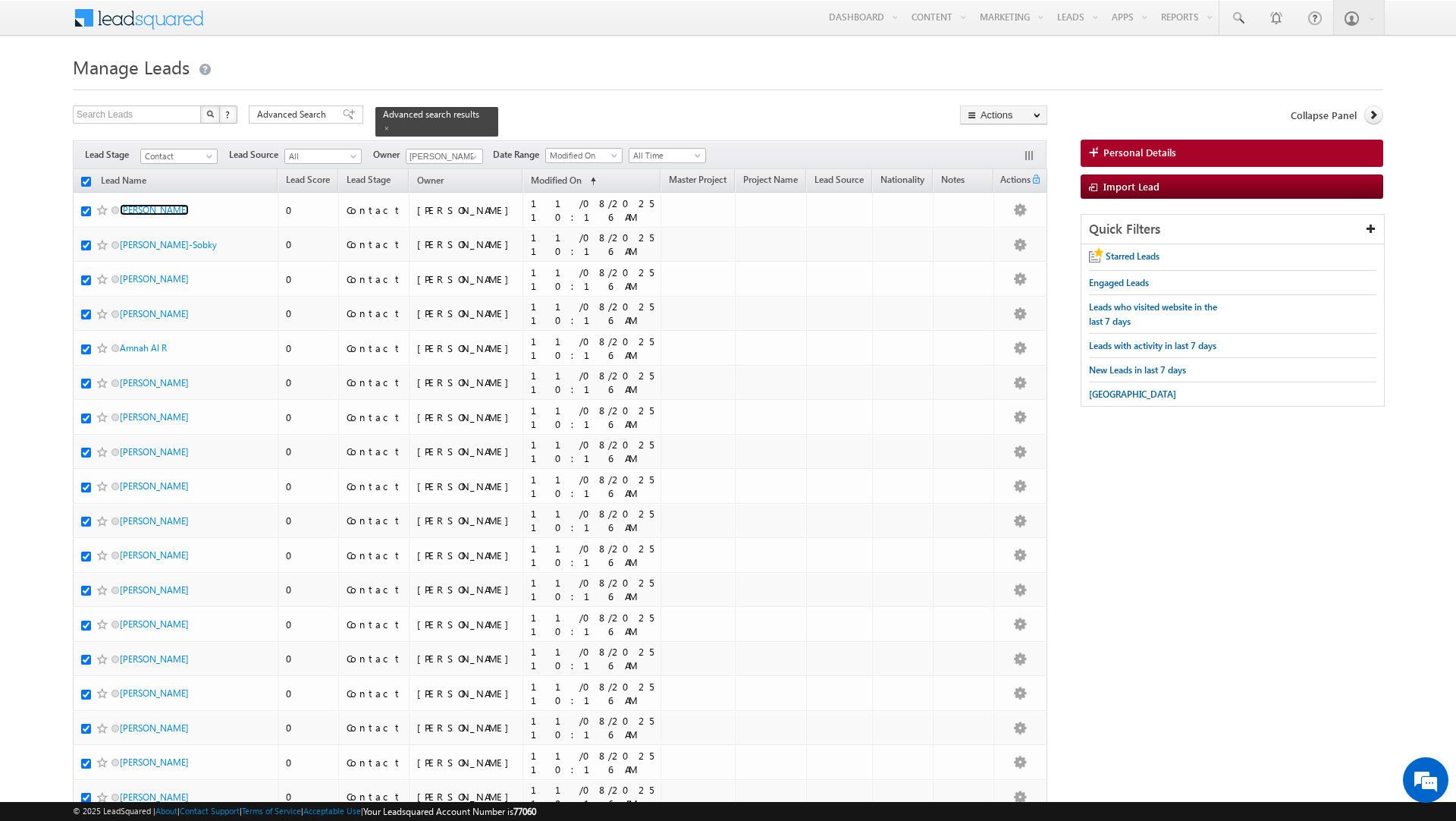
checkbox input "true"
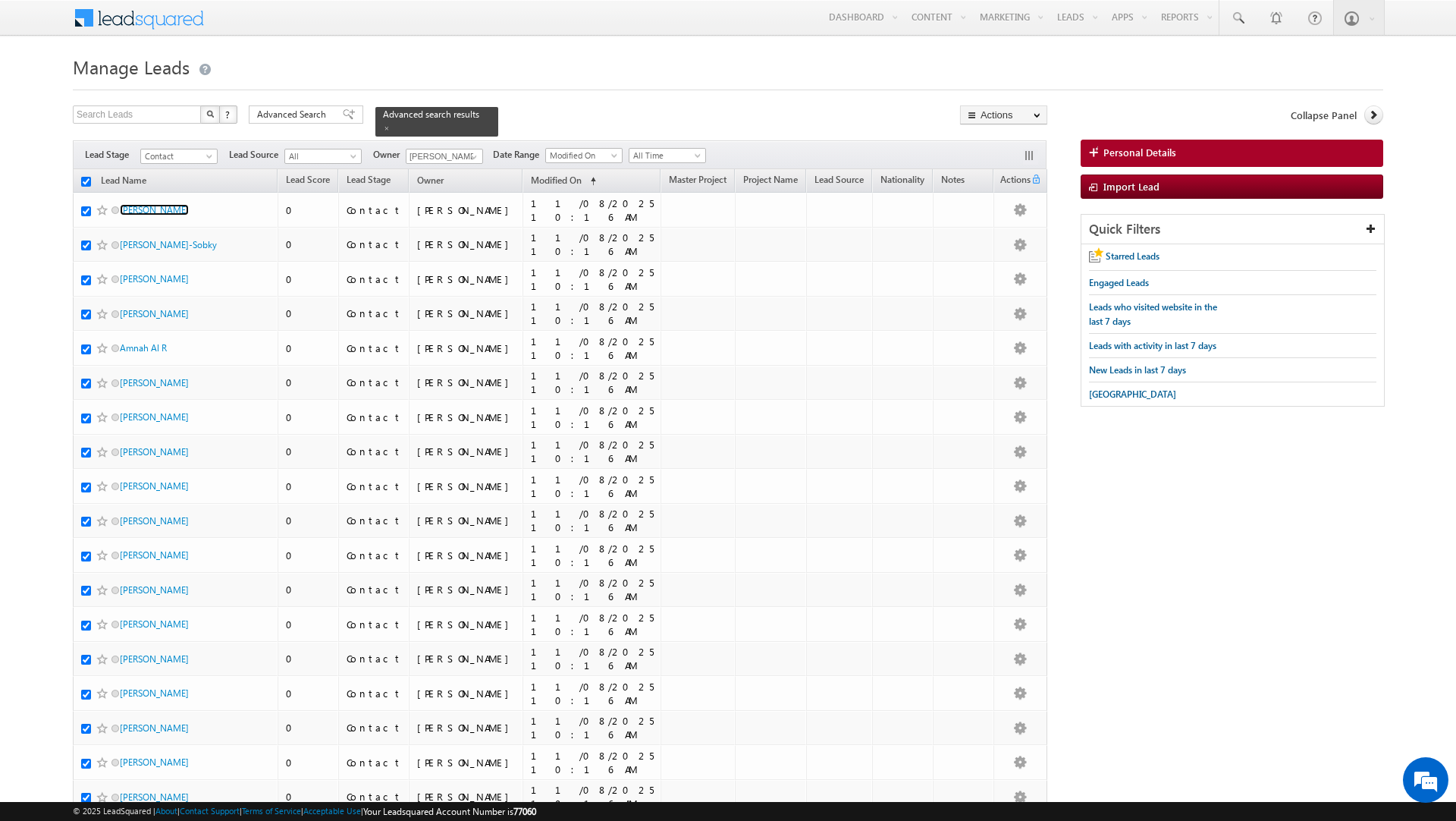
checkbox input "true"
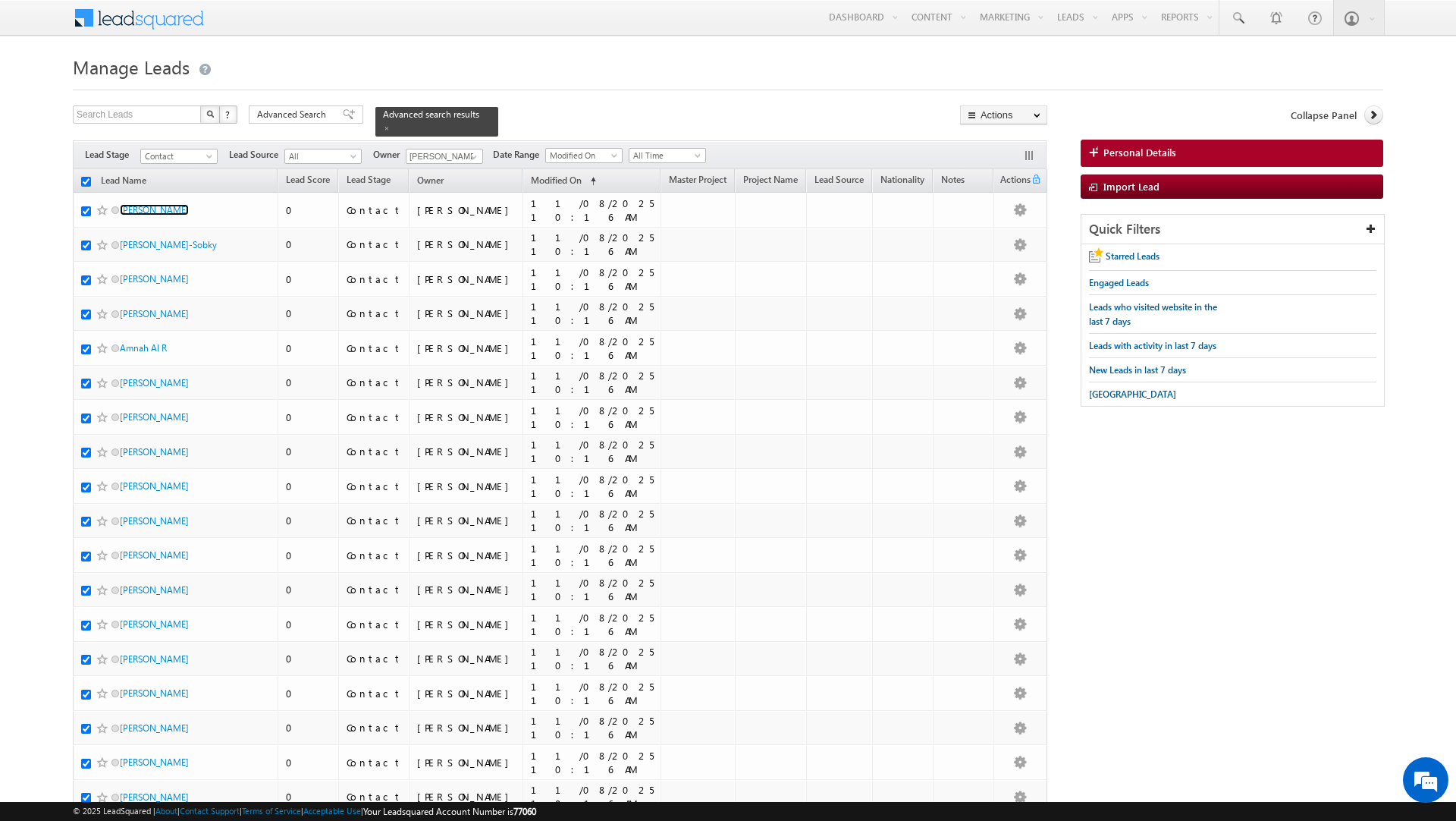
checkbox input "true"
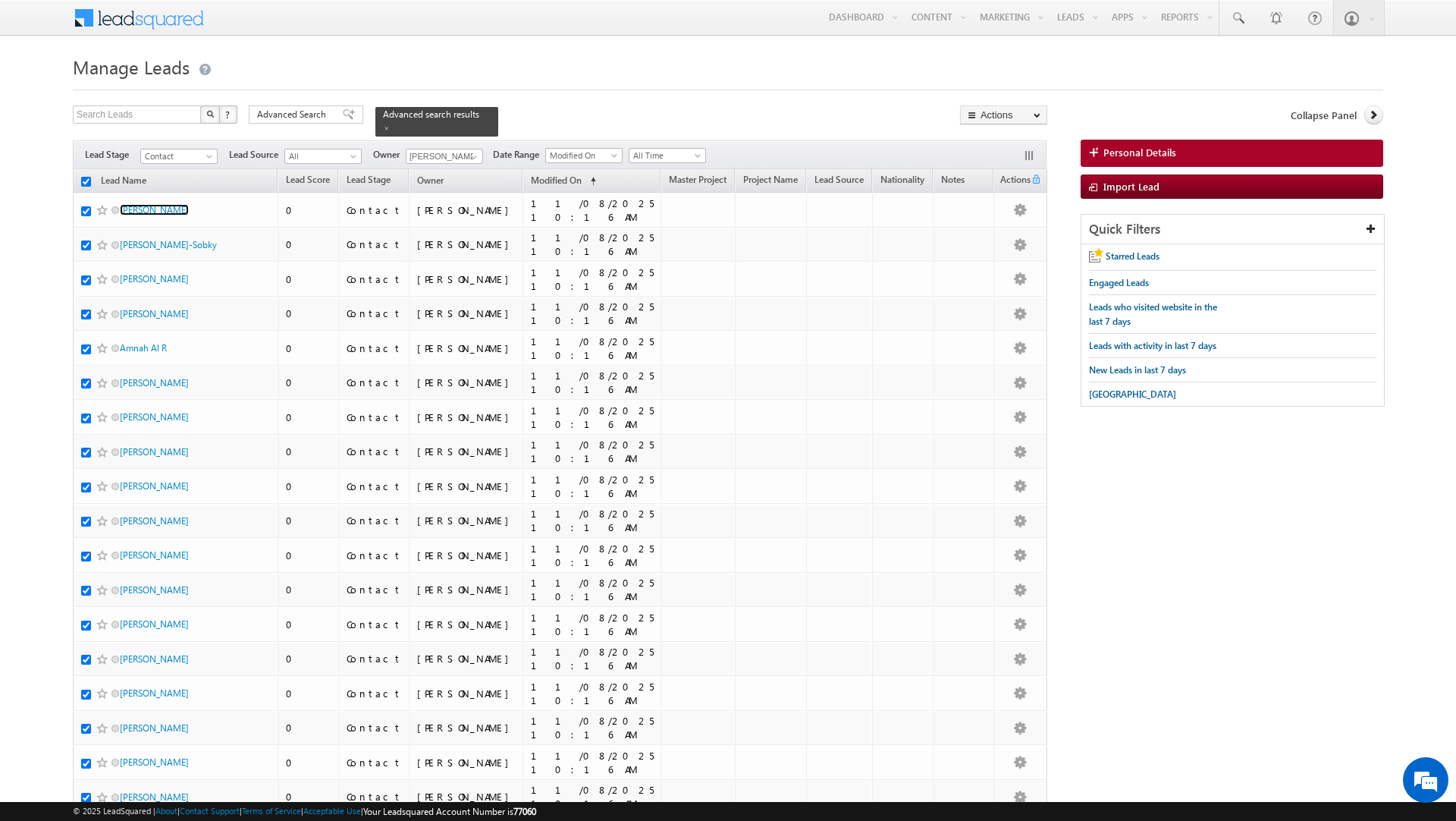
checkbox input "true"
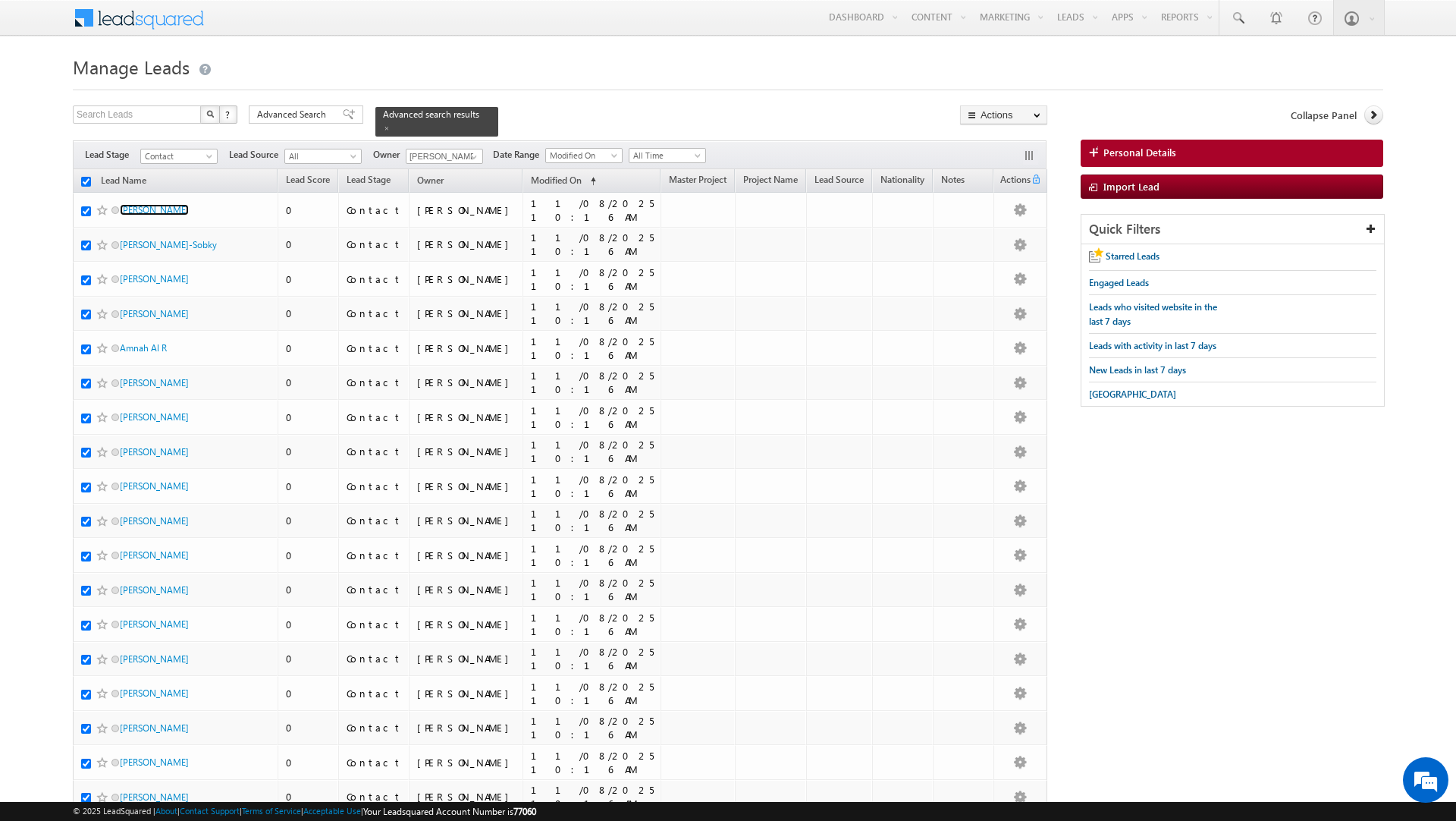
checkbox input "true"
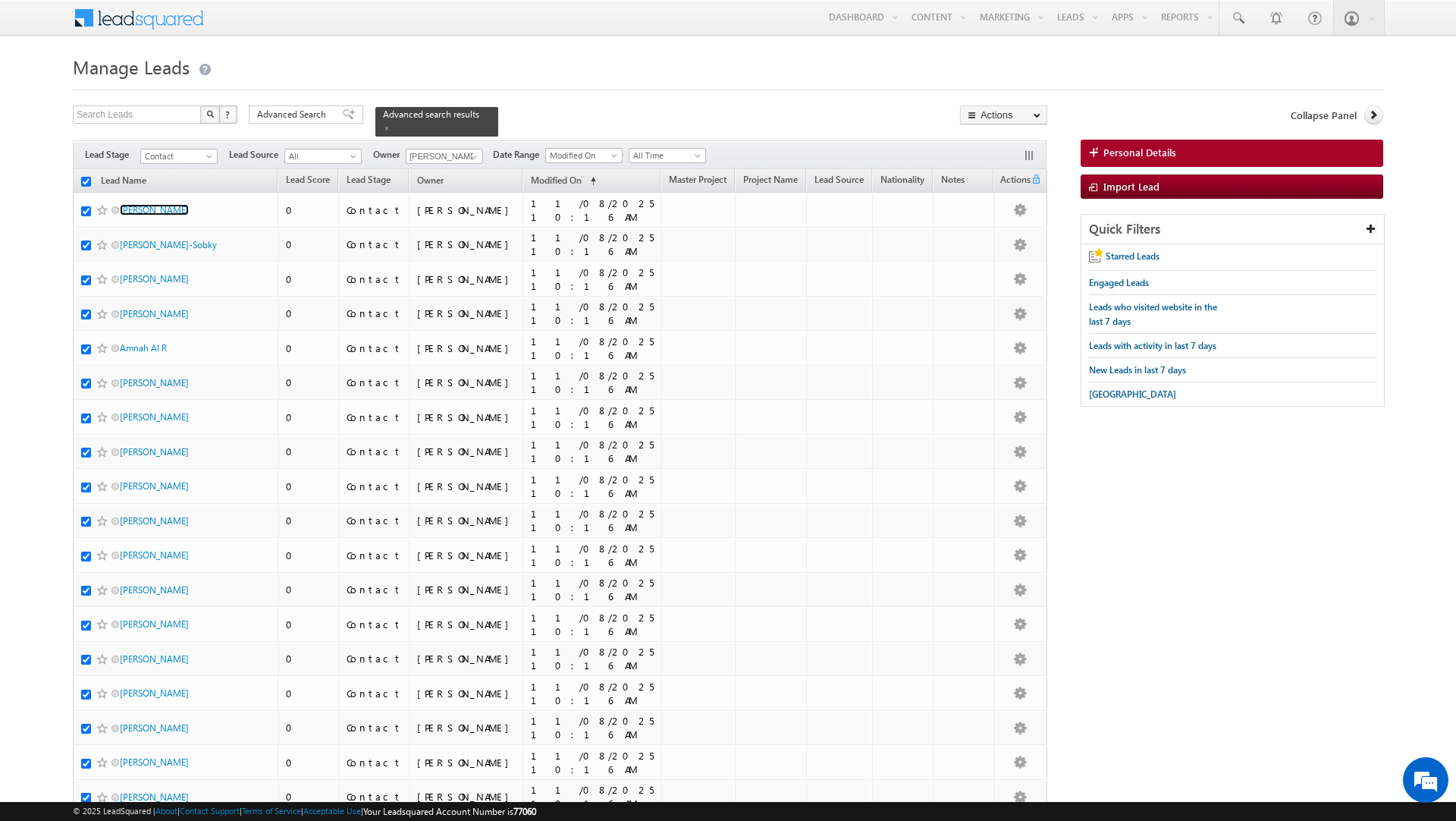
checkbox input "true"
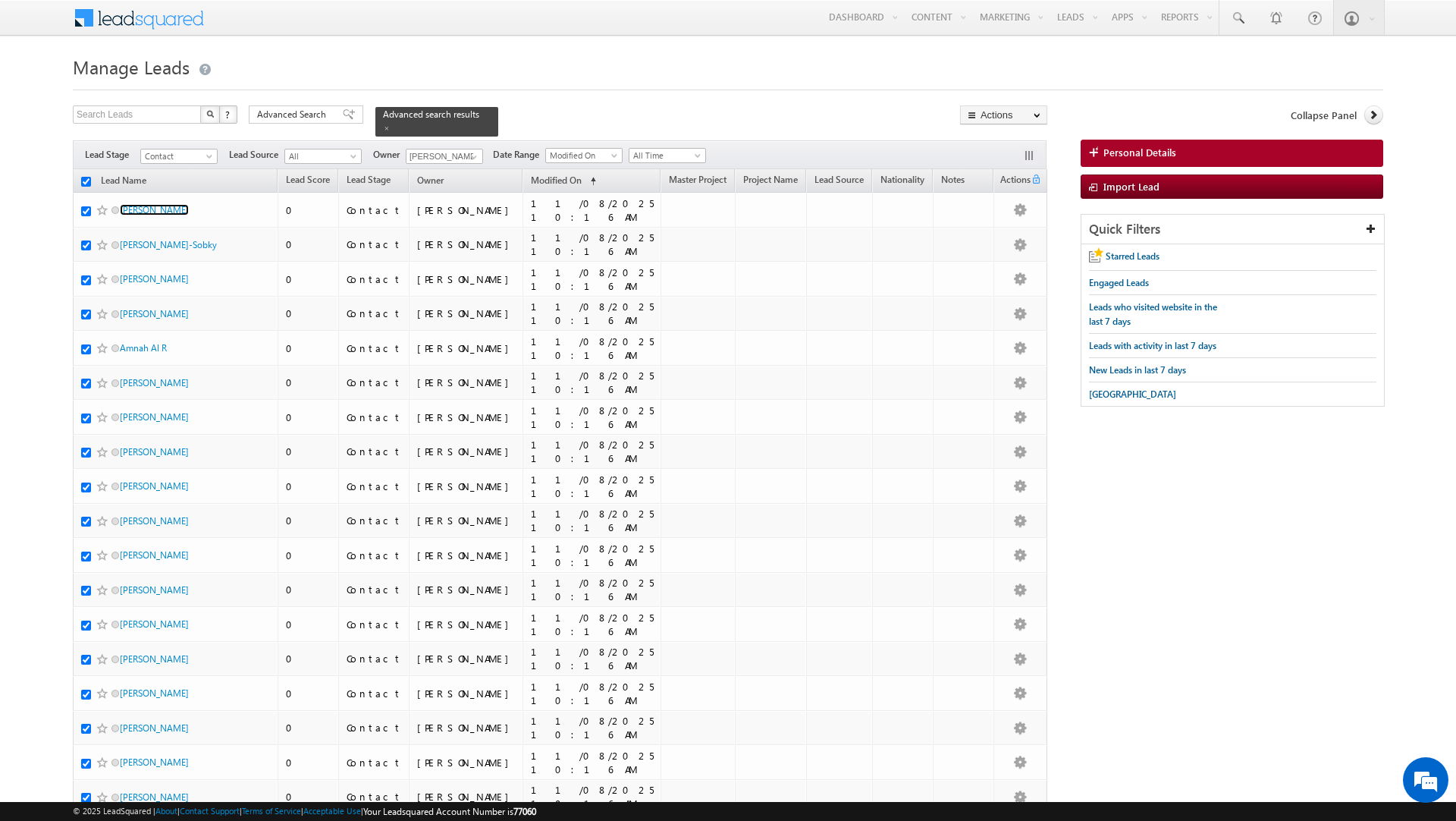
checkbox input "true"
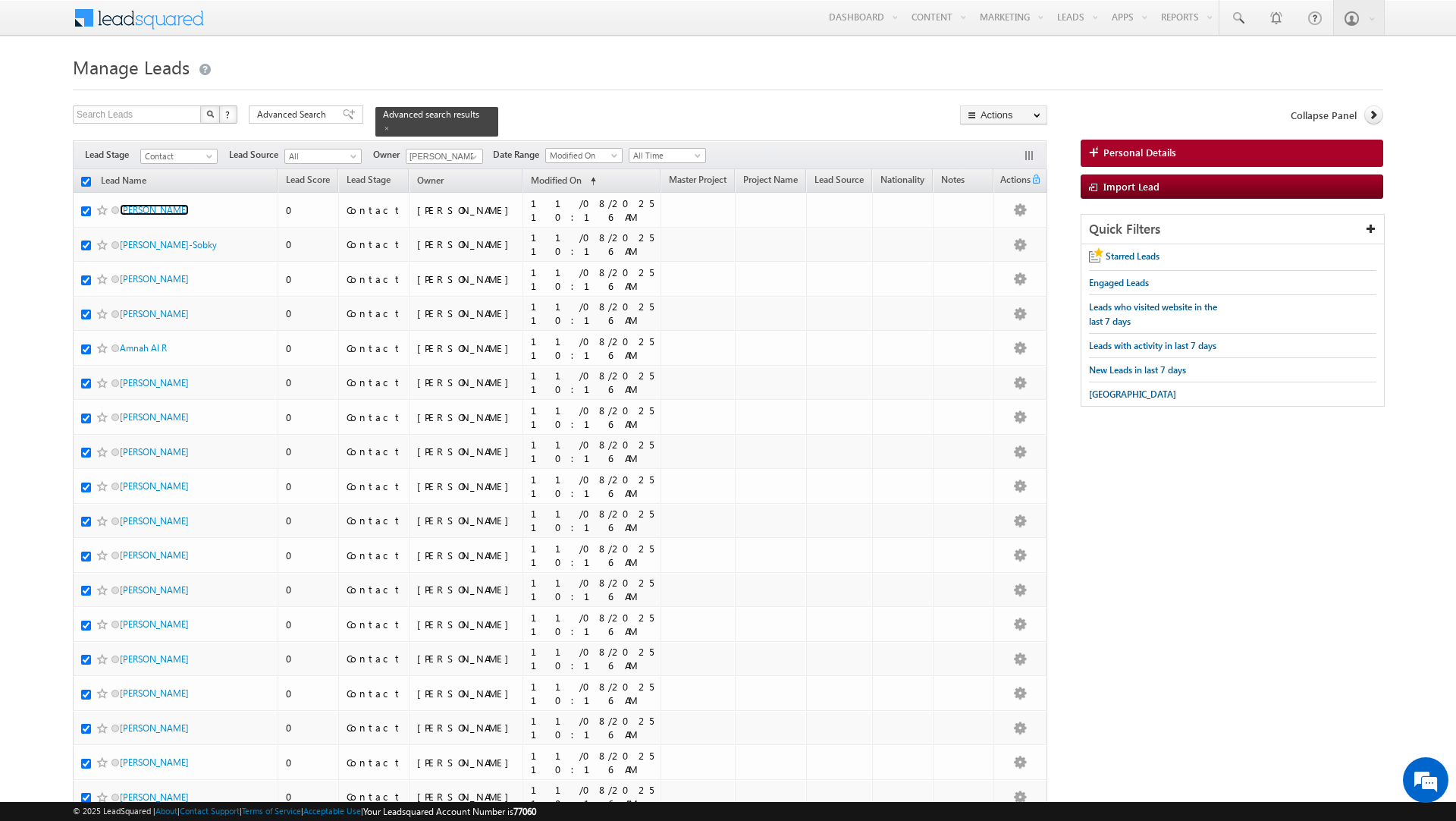
checkbox input "true"
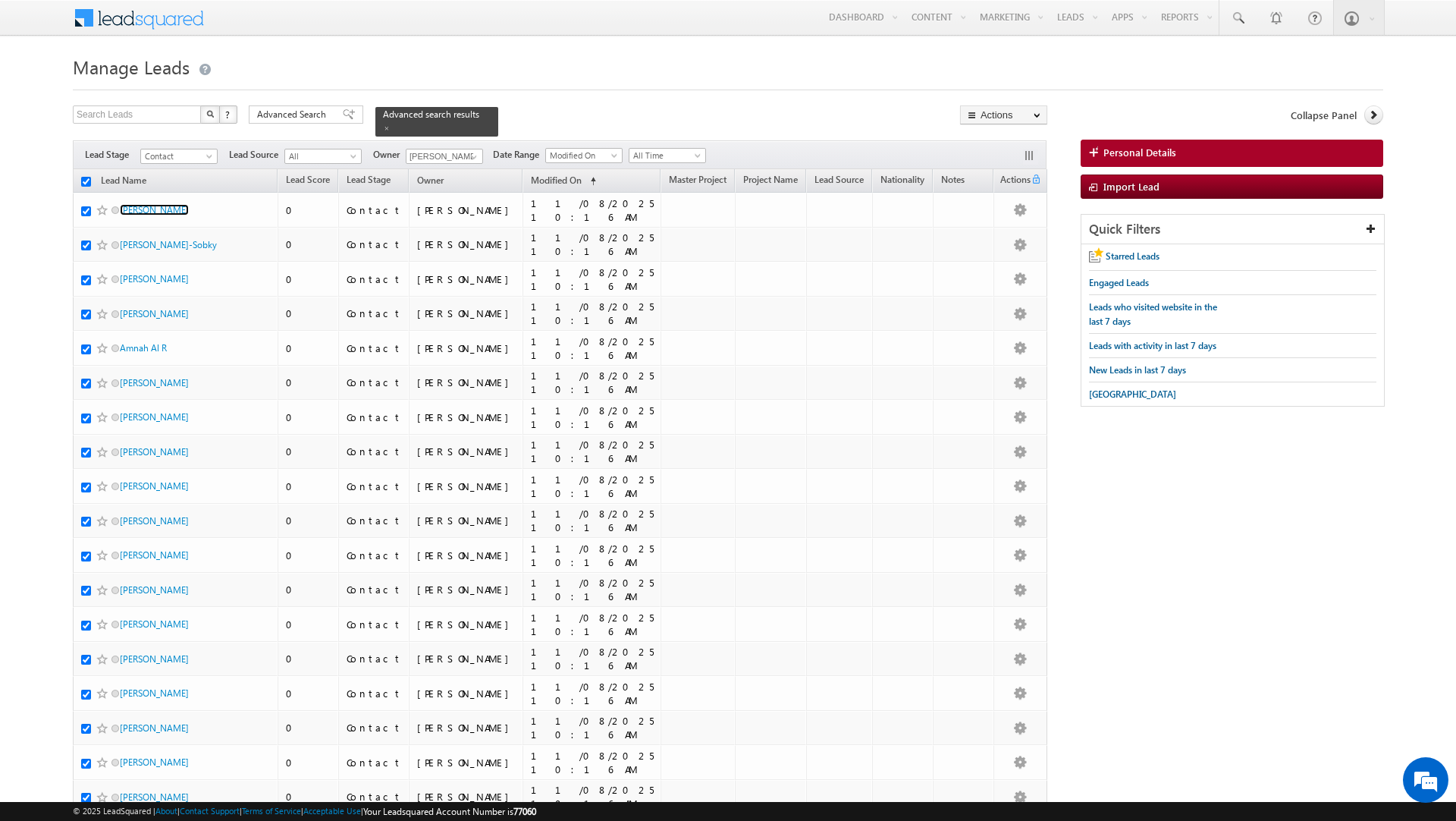
checkbox input "true"
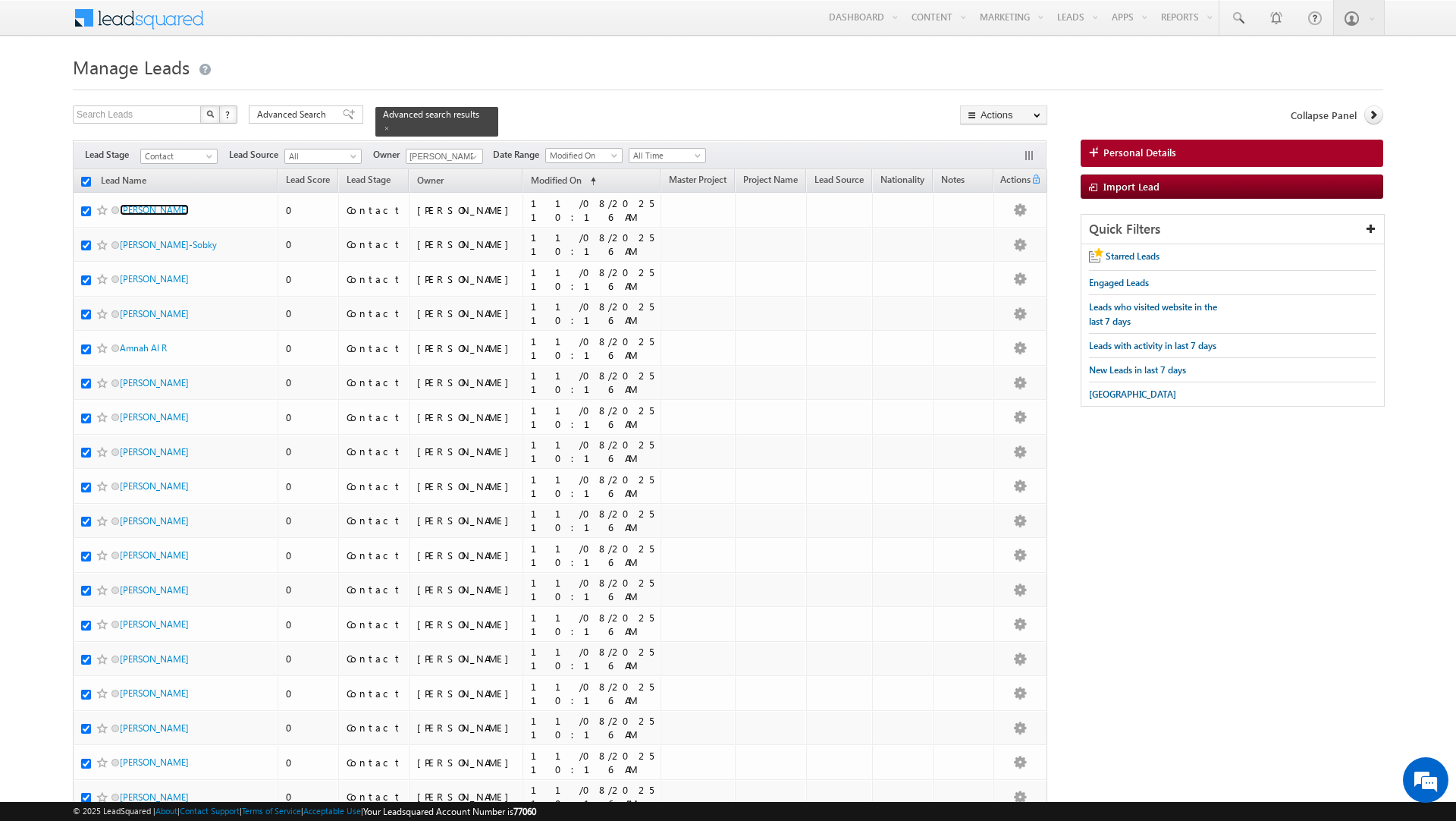
checkbox input "true"
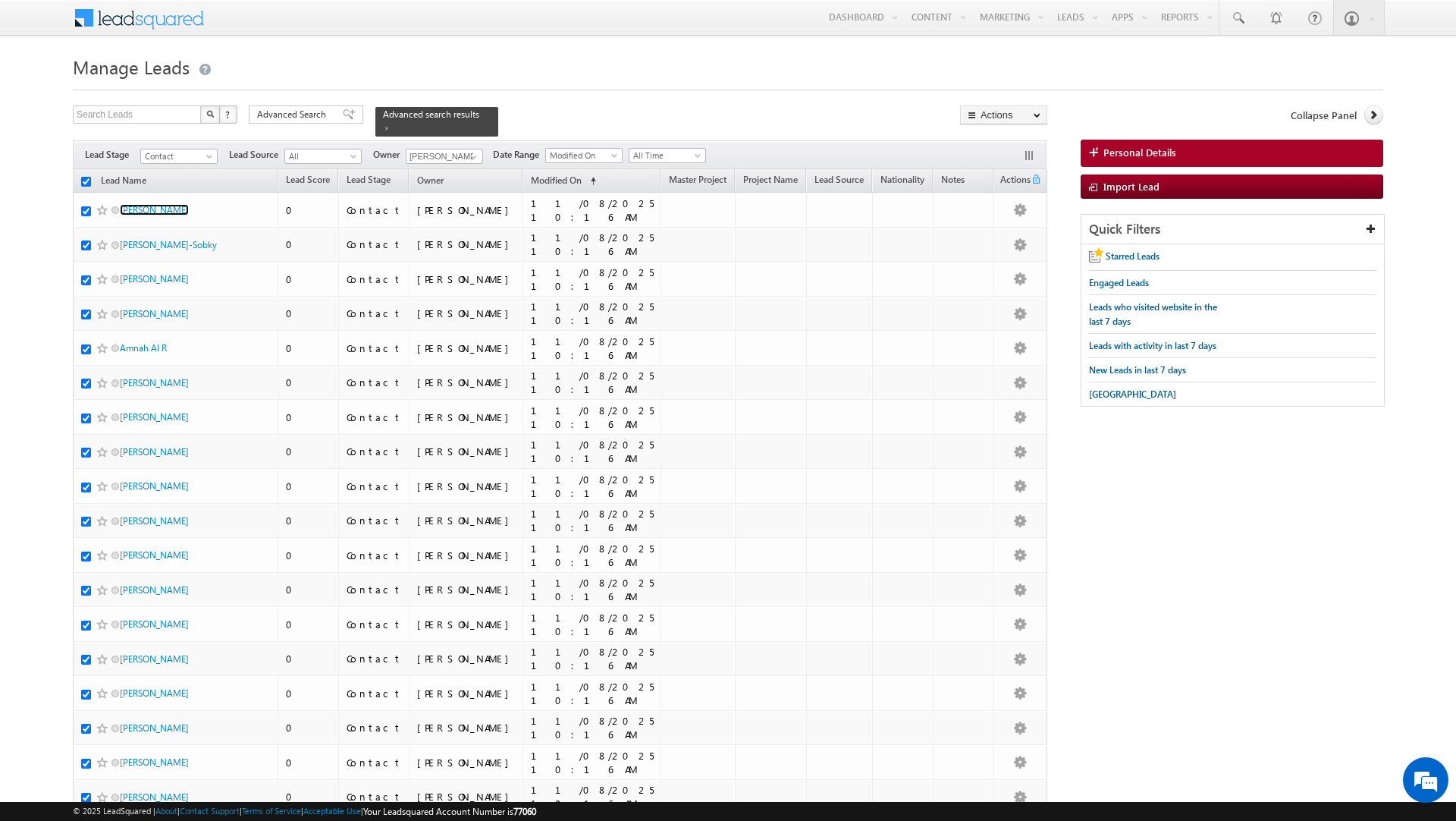
checkbox input "true"
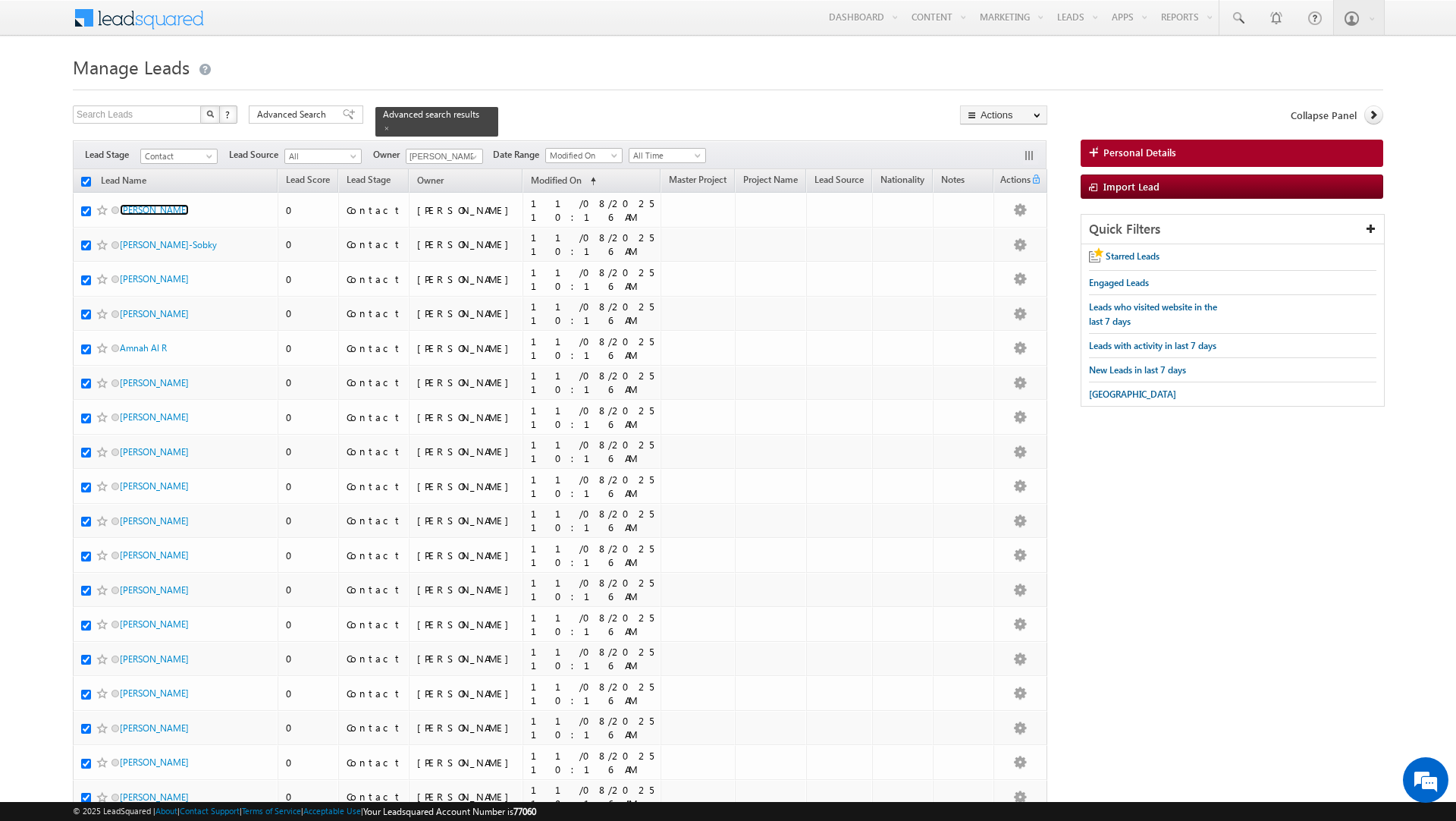
checkbox input "true"
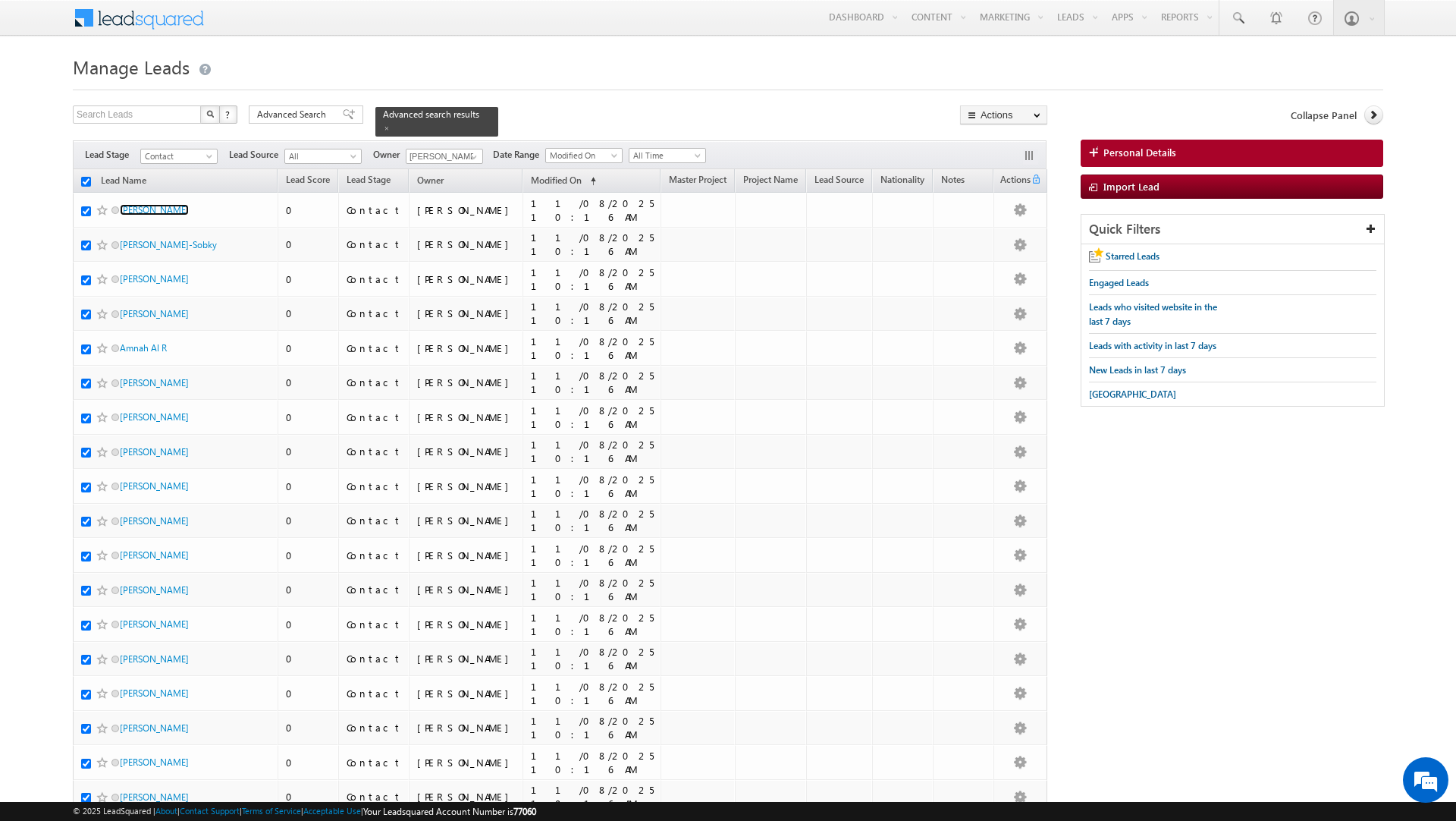
checkbox input "true"
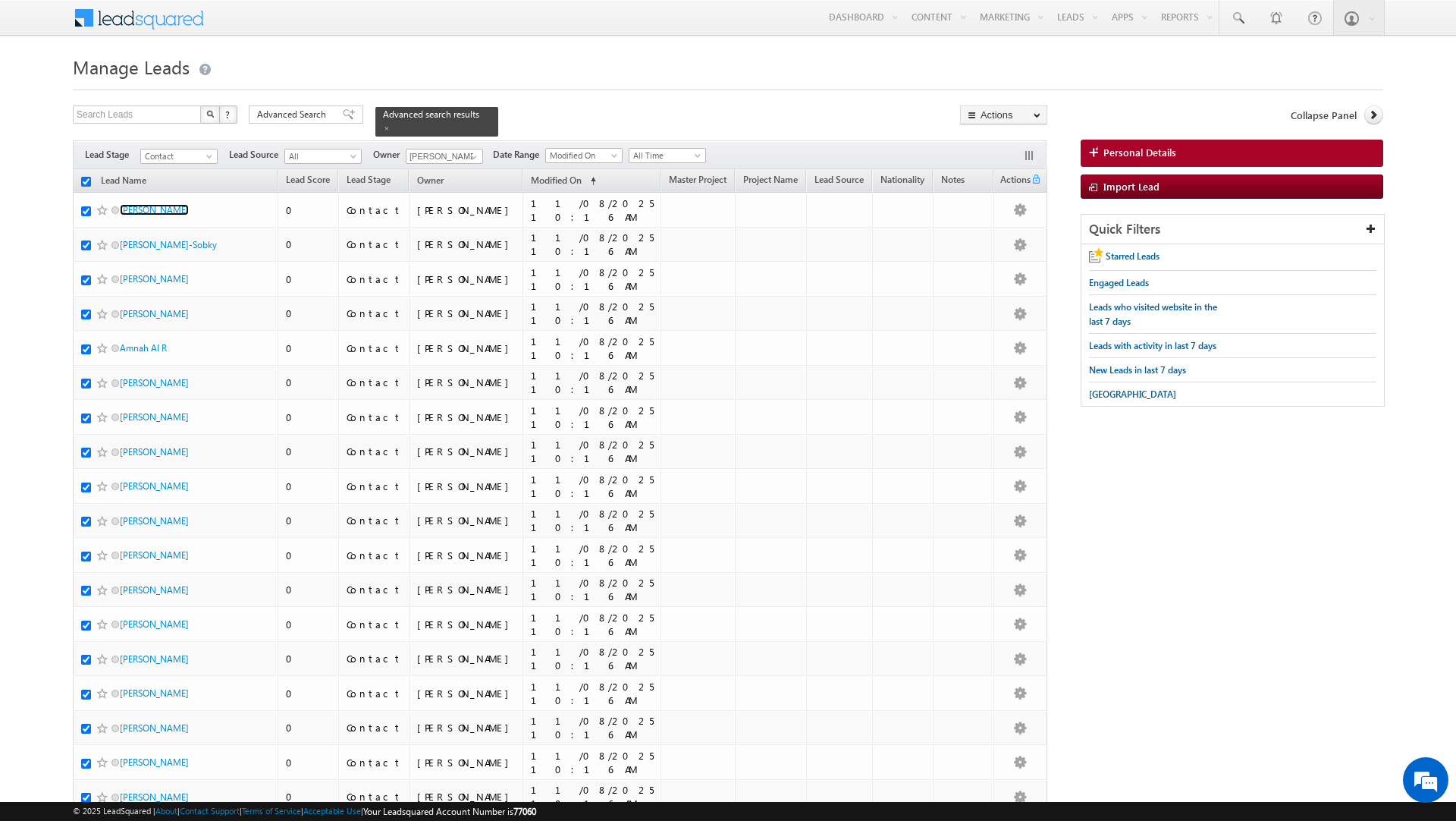
checkbox input "true"
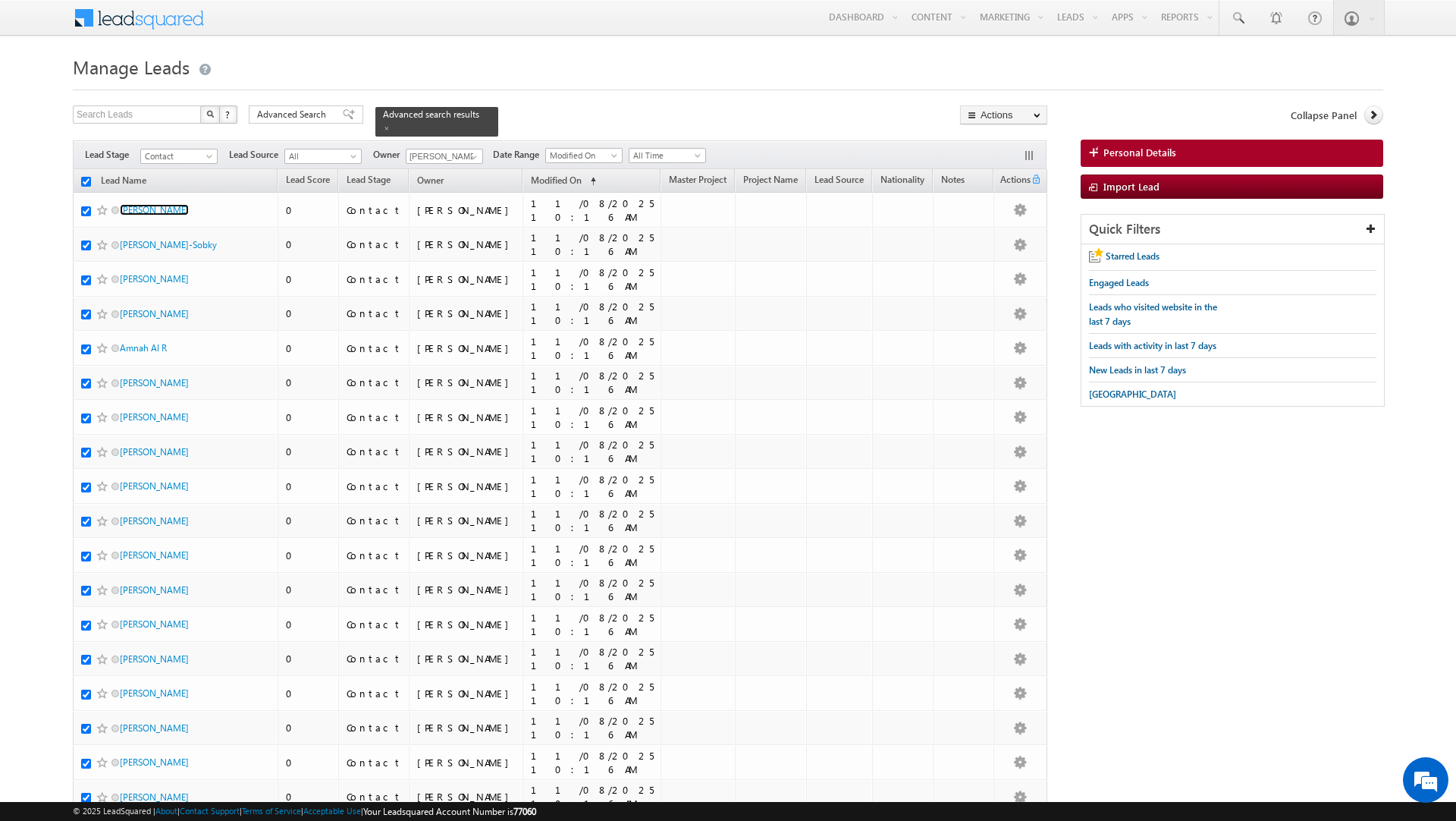
checkbox input "true"
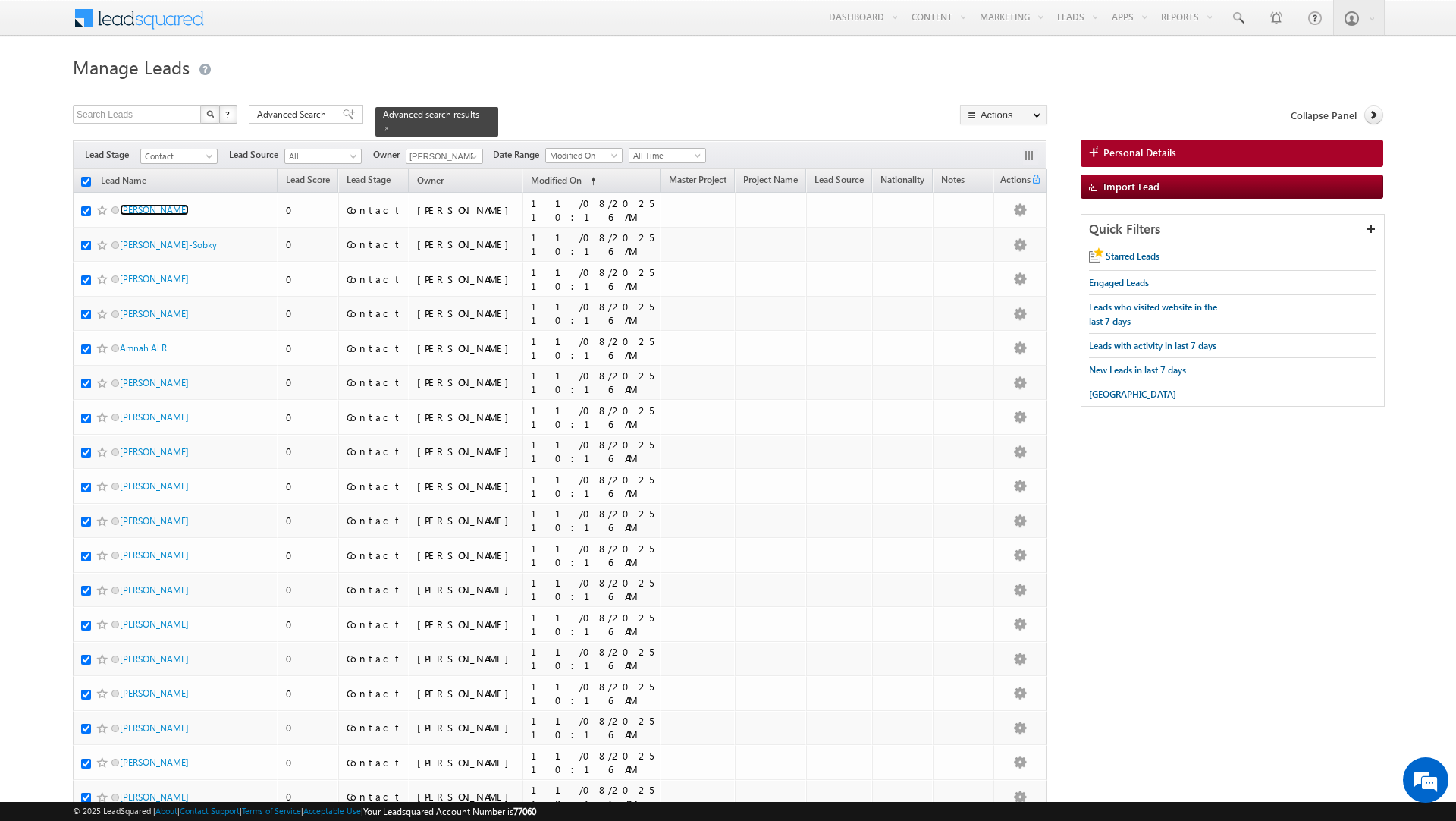
checkbox input "true"
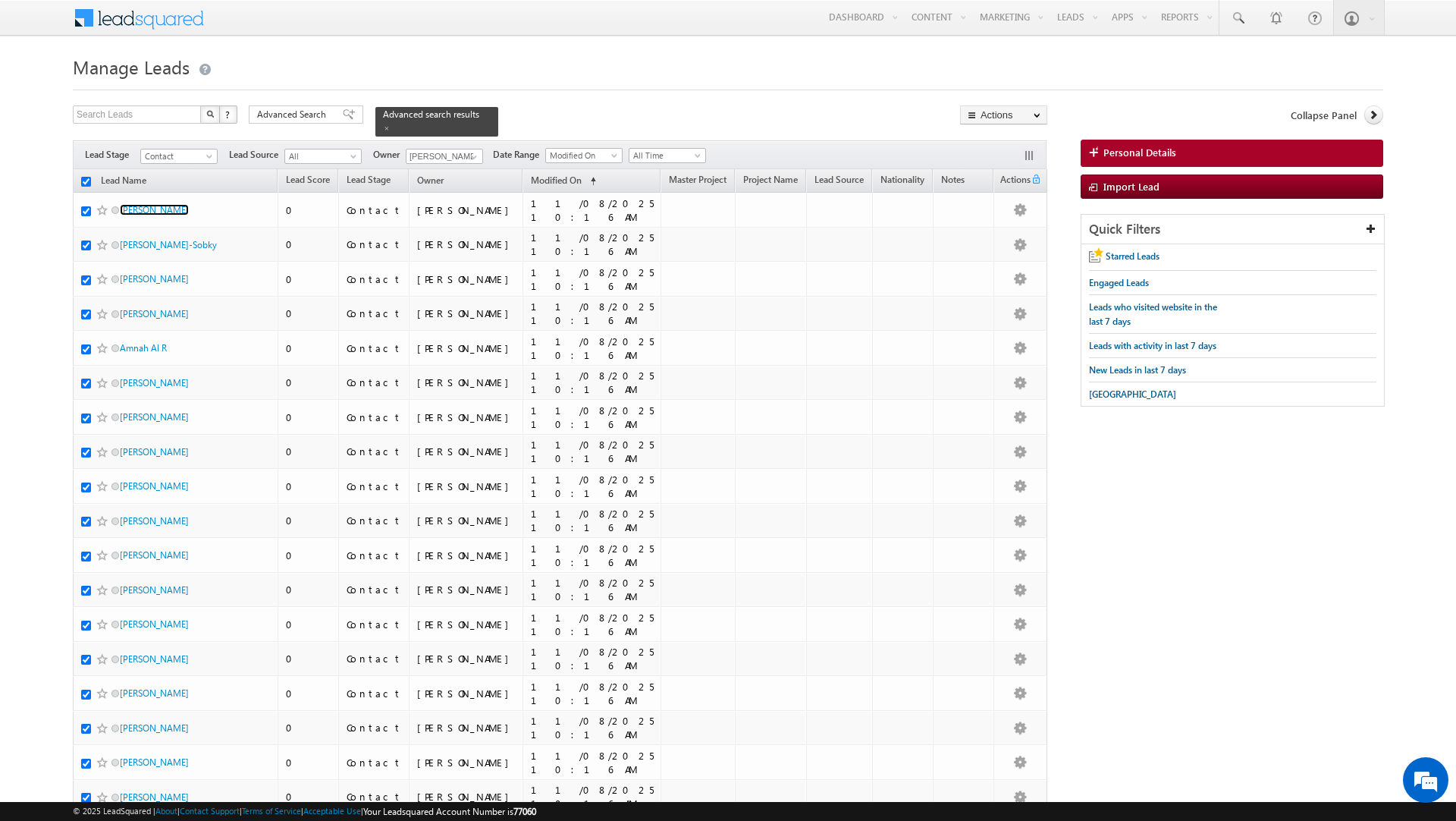
checkbox input "true"
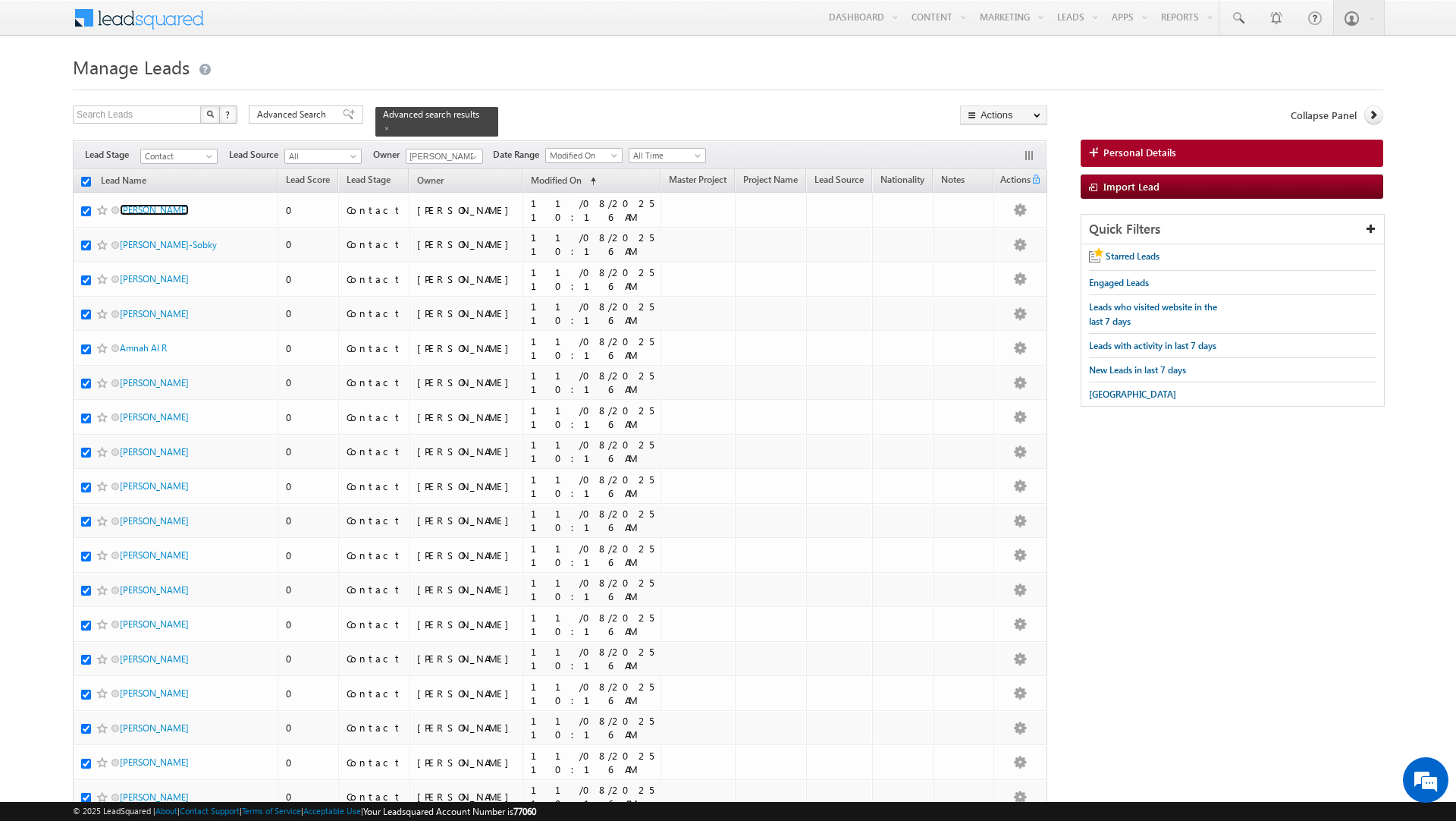
checkbox input "true"
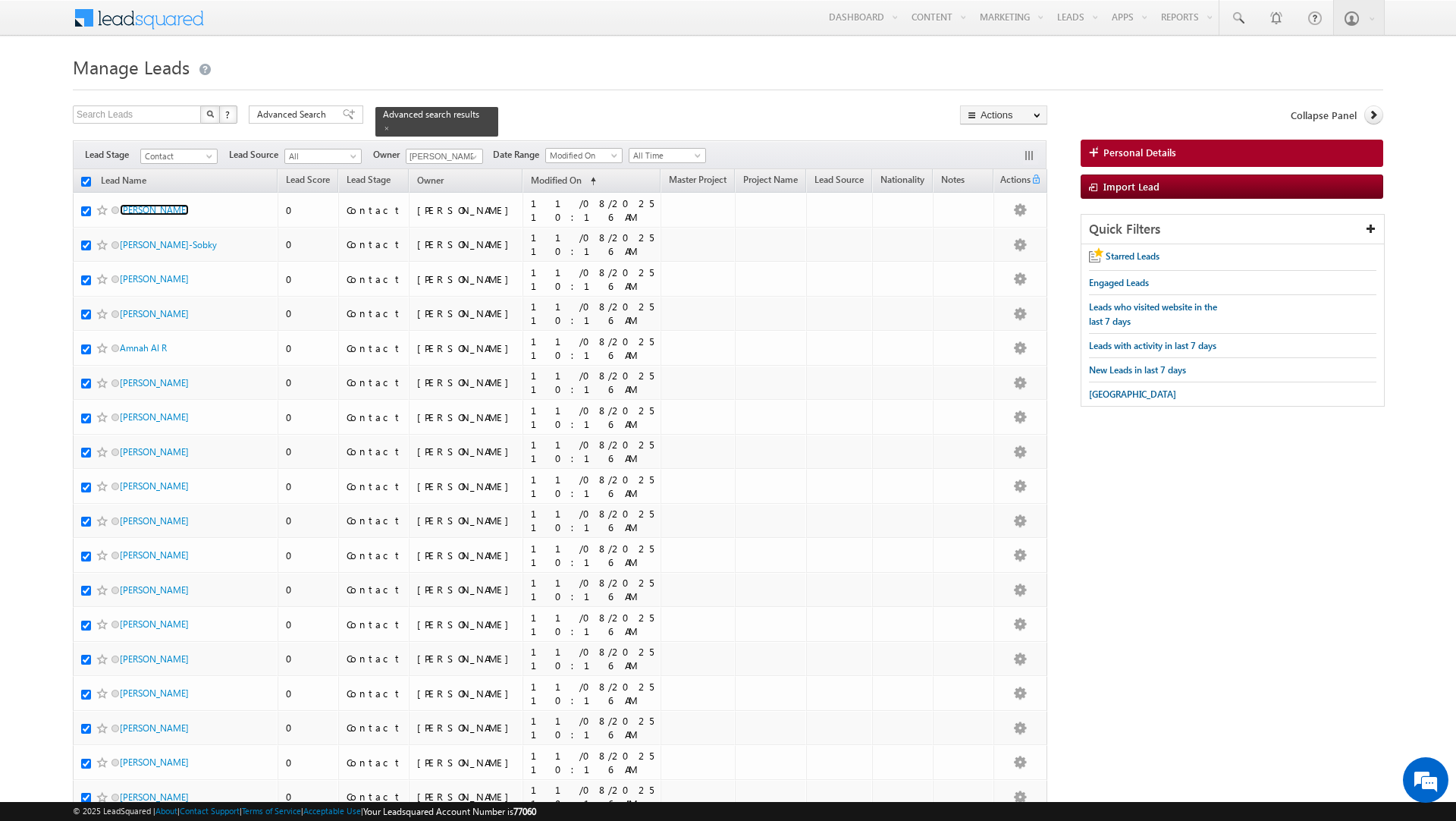
checkbox input "true"
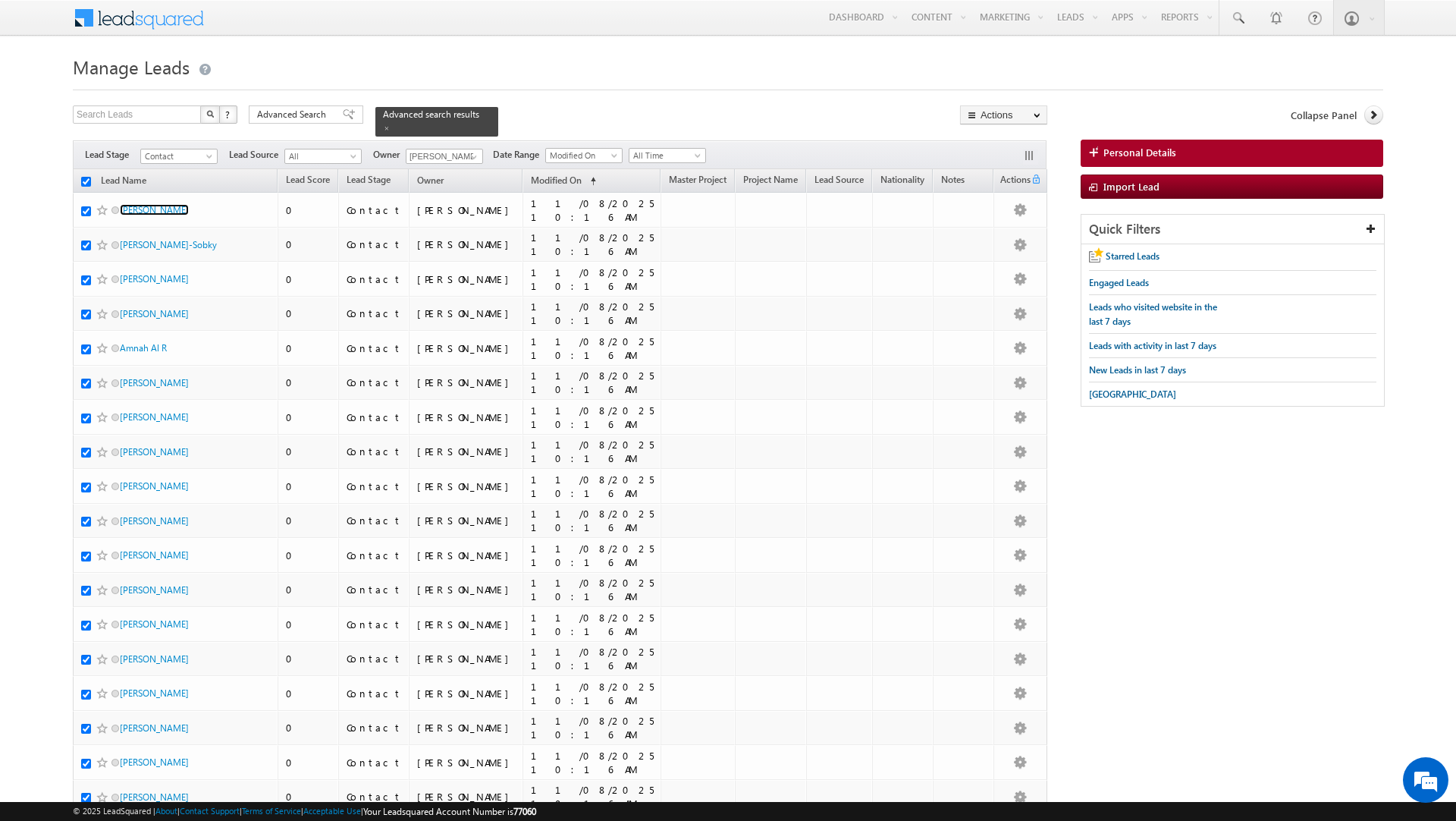
checkbox input "true"
click at [1022, 239] on link "Change Owner" at bounding box center [1003, 246] width 85 height 18
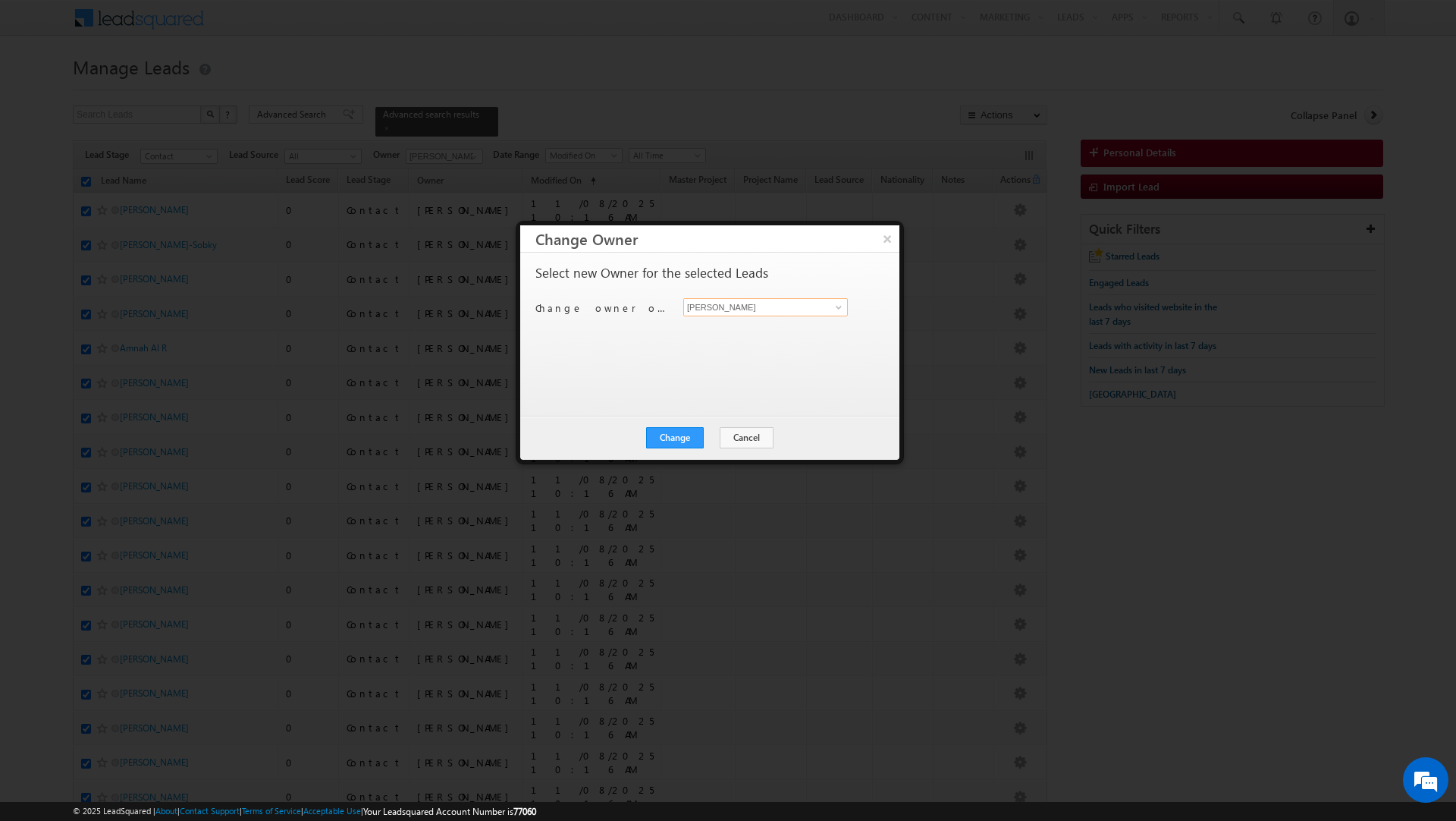
click at [785, 311] on input "[PERSON_NAME]" at bounding box center [765, 307] width 164 height 18
click at [755, 336] on span "shaik.razak@indglobal.ae" at bounding box center [758, 338] width 137 height 11
click at [671, 440] on button "Change" at bounding box center [674, 437] width 58 height 21
click at [707, 435] on button "Close" at bounding box center [712, 437] width 49 height 21
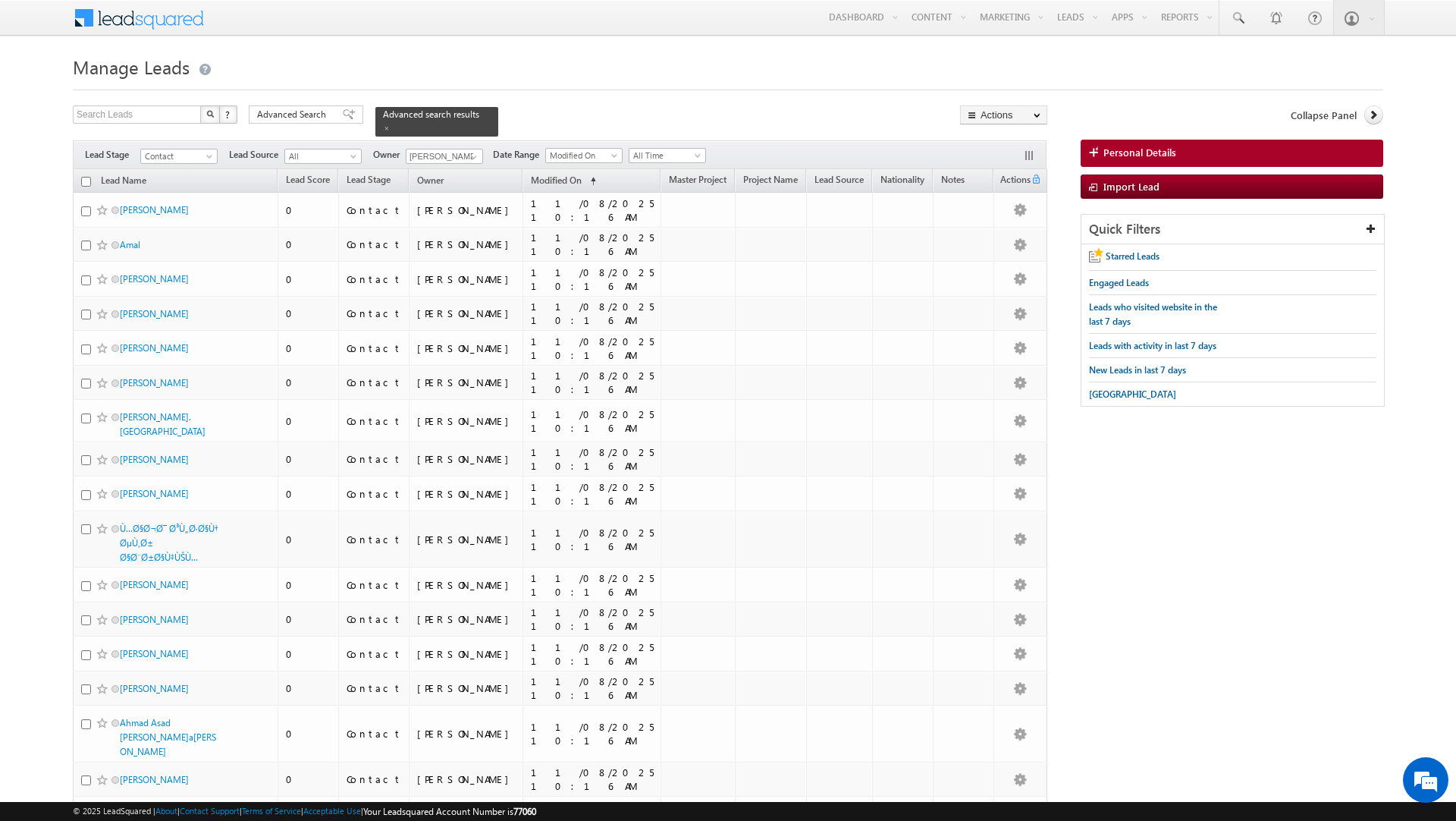
click at [193, 136] on div "Search Leads X ? 3180 results found Advanced Search Advanced Search Advanced se…" at bounding box center [560, 121] width 974 height 31
click at [83, 178] on input "checkbox" at bounding box center [85, 182] width 10 height 10
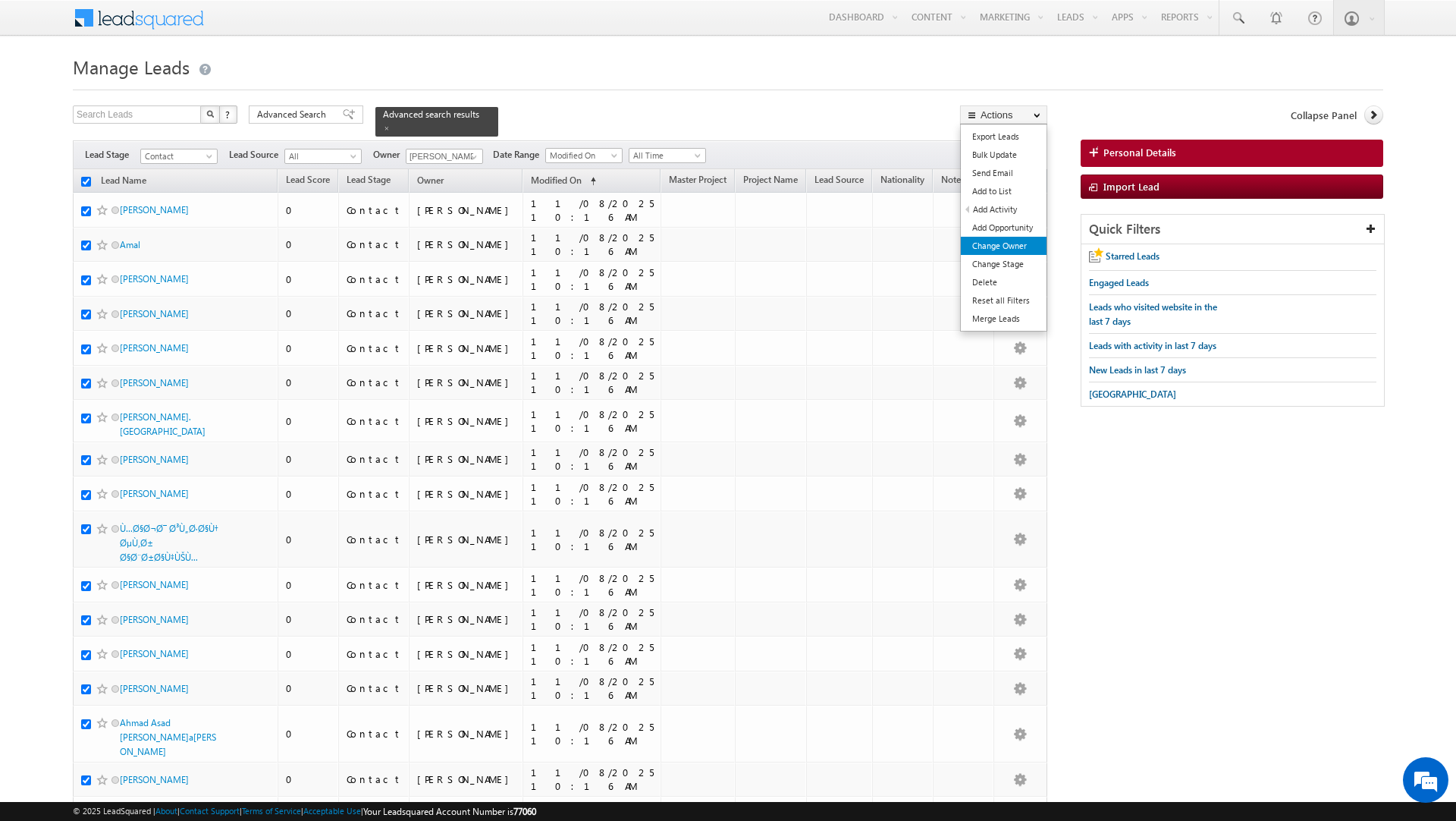
click at [1009, 248] on link "Change Owner" at bounding box center [1003, 246] width 85 height 18
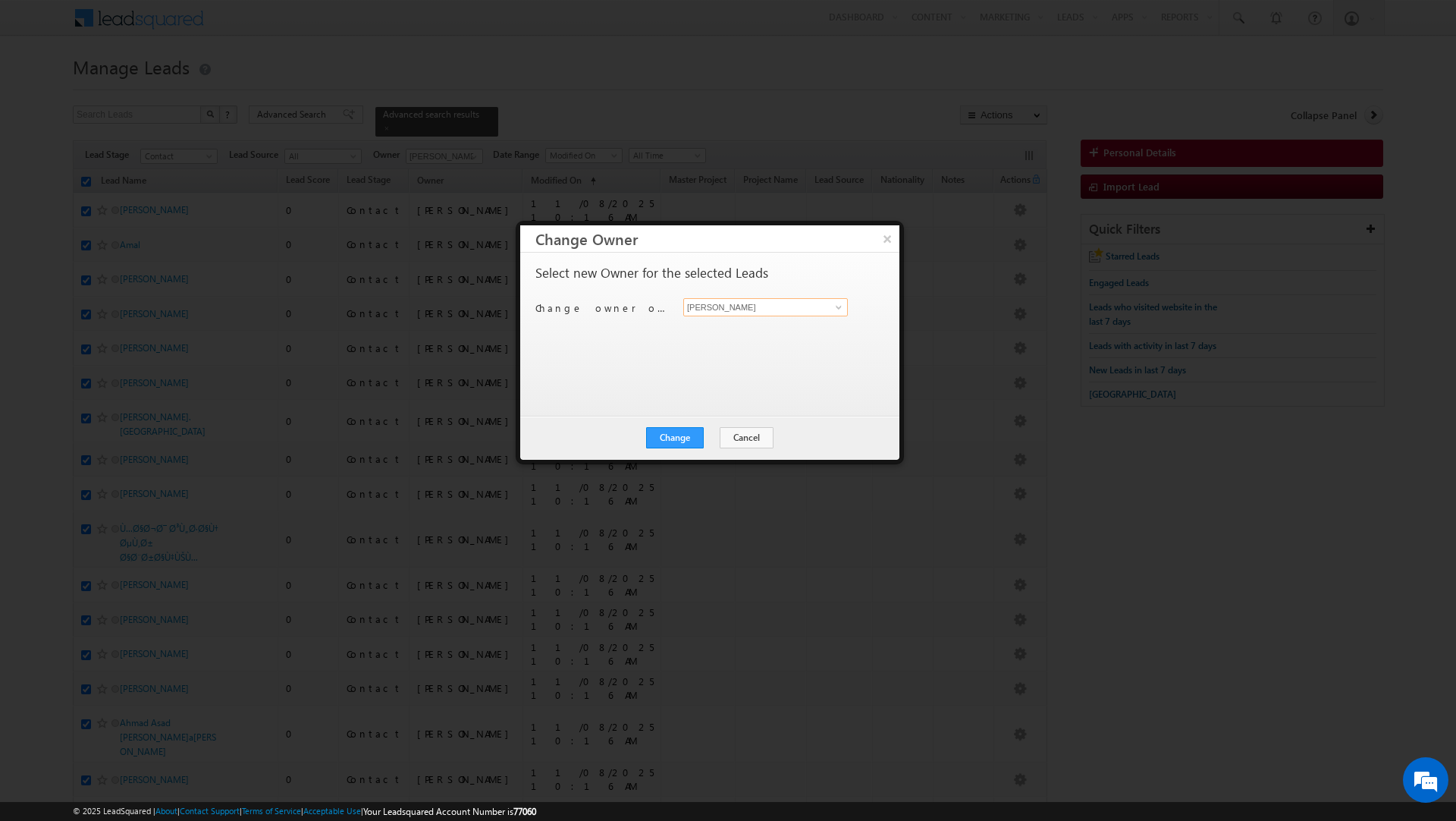
click at [736, 304] on input "[PERSON_NAME]" at bounding box center [765, 307] width 164 height 18
click at [720, 335] on span "rahul.raj@indglobal.ae" at bounding box center [758, 338] width 137 height 11
click at [667, 438] on button "Change" at bounding box center [674, 437] width 58 height 21
click at [725, 436] on button "Close" at bounding box center [712, 437] width 49 height 21
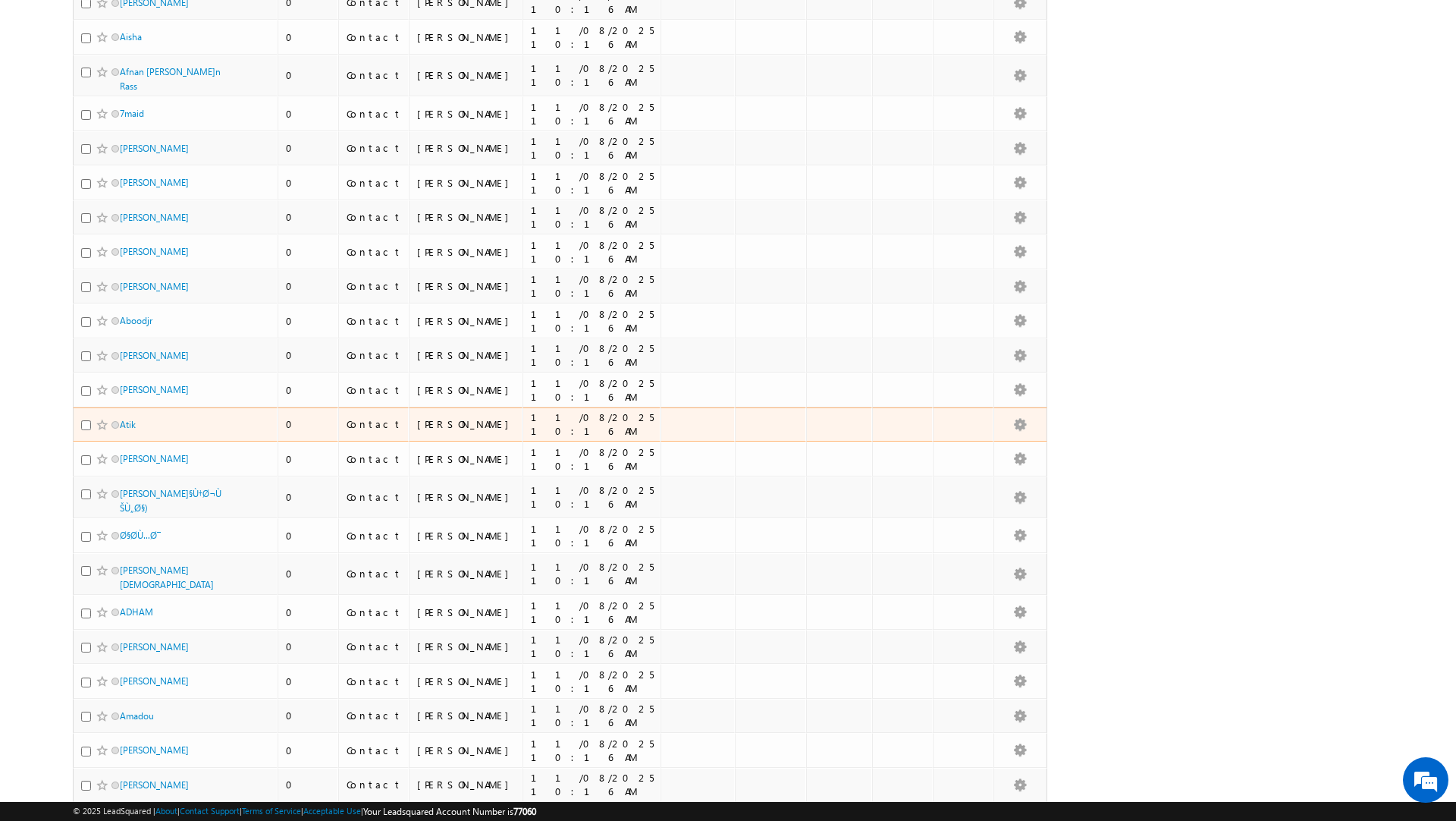
scroll to position [5837, 0]
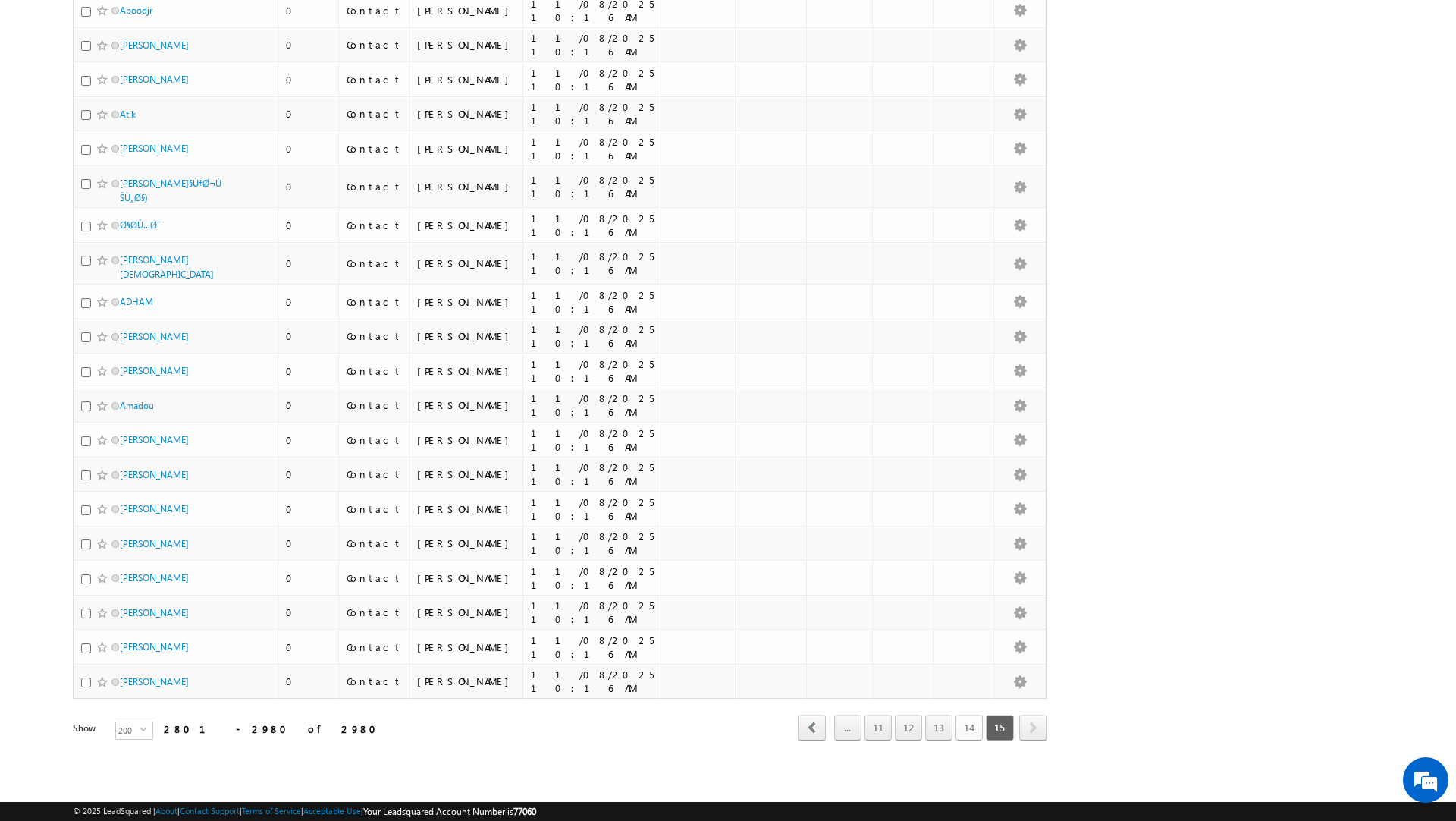
click at [969, 722] on link "14" at bounding box center [970, 727] width 28 height 26
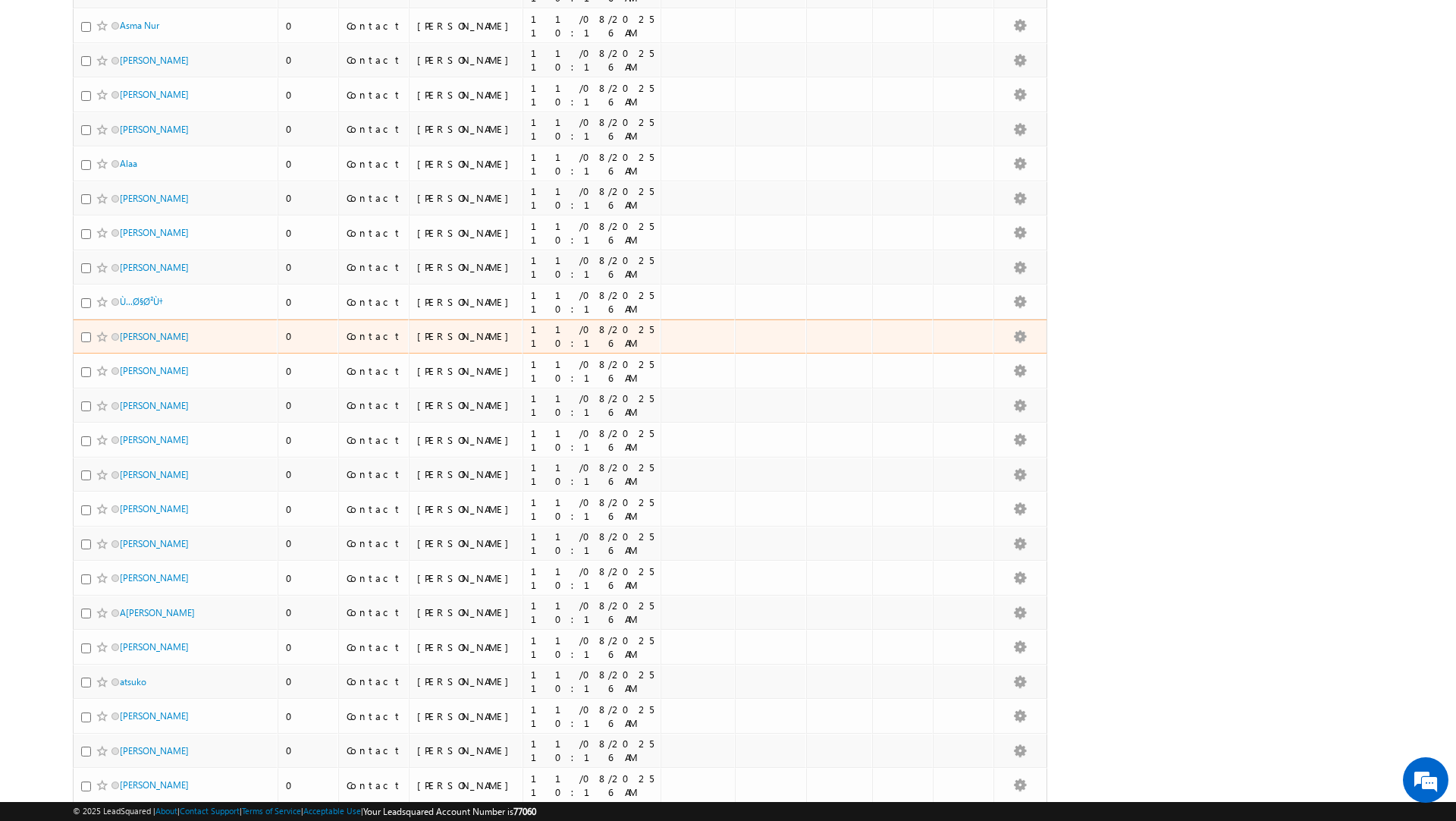
scroll to position [0, 0]
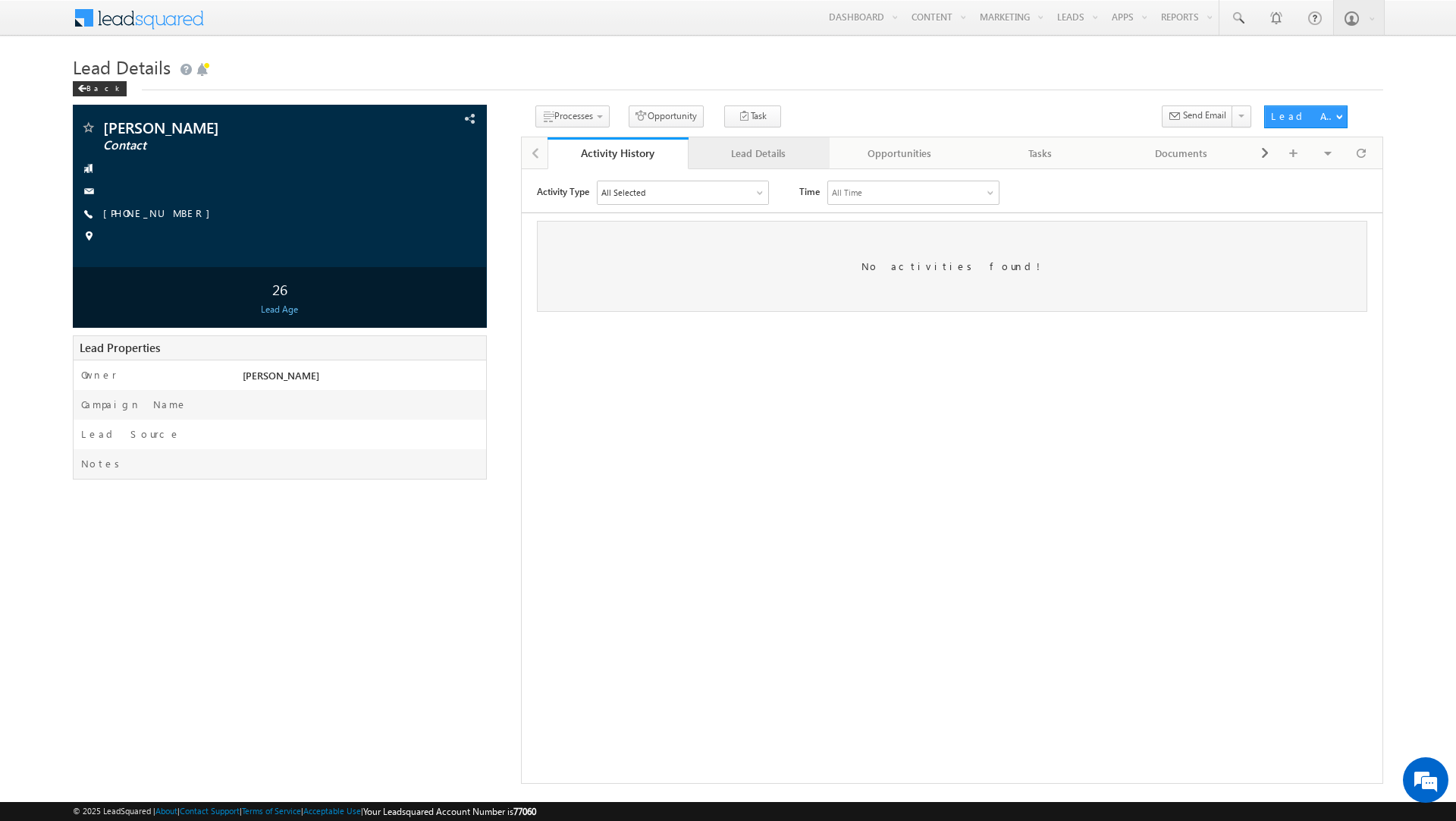
click at [726, 157] on div "Lead Details" at bounding box center [759, 153] width 116 height 18
